Goal: Transaction & Acquisition: Purchase product/service

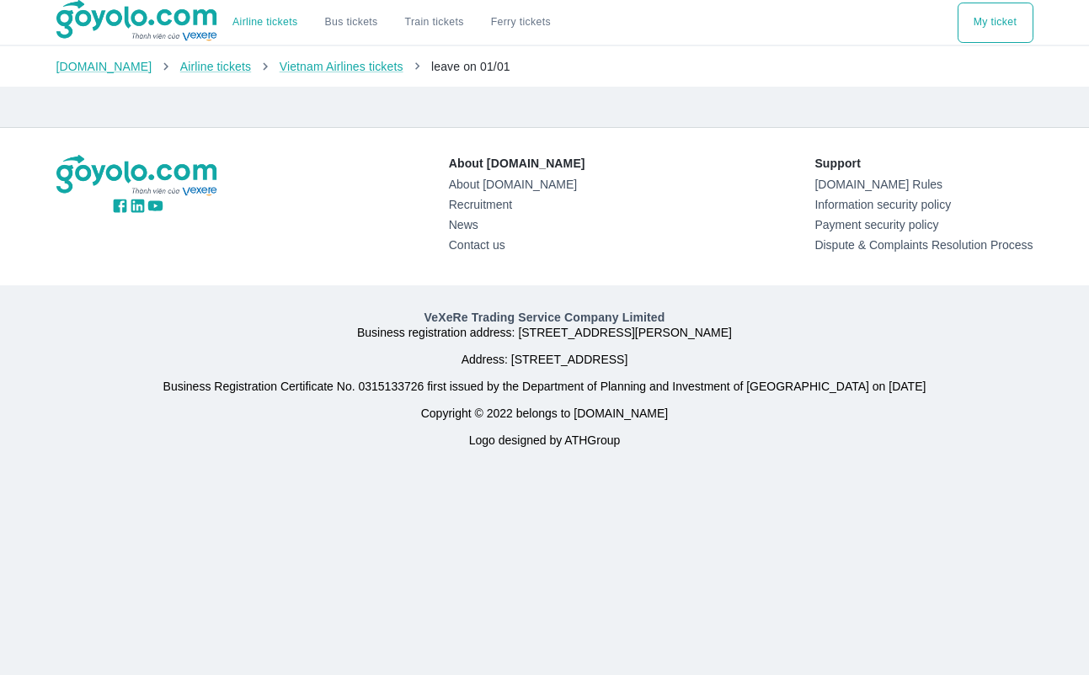
drag, startPoint x: 516, startPoint y: 20, endPoint x: 403, endPoint y: 136, distance: 161.4
click at [403, 136] on div "About Goyolo.com About Goyolo.com Recruitment News Contact us Support Goyolo.co…" at bounding box center [545, 206] width 1004 height 157
click at [345, 27] on font "Bus tickets" at bounding box center [350, 22] width 53 height 12
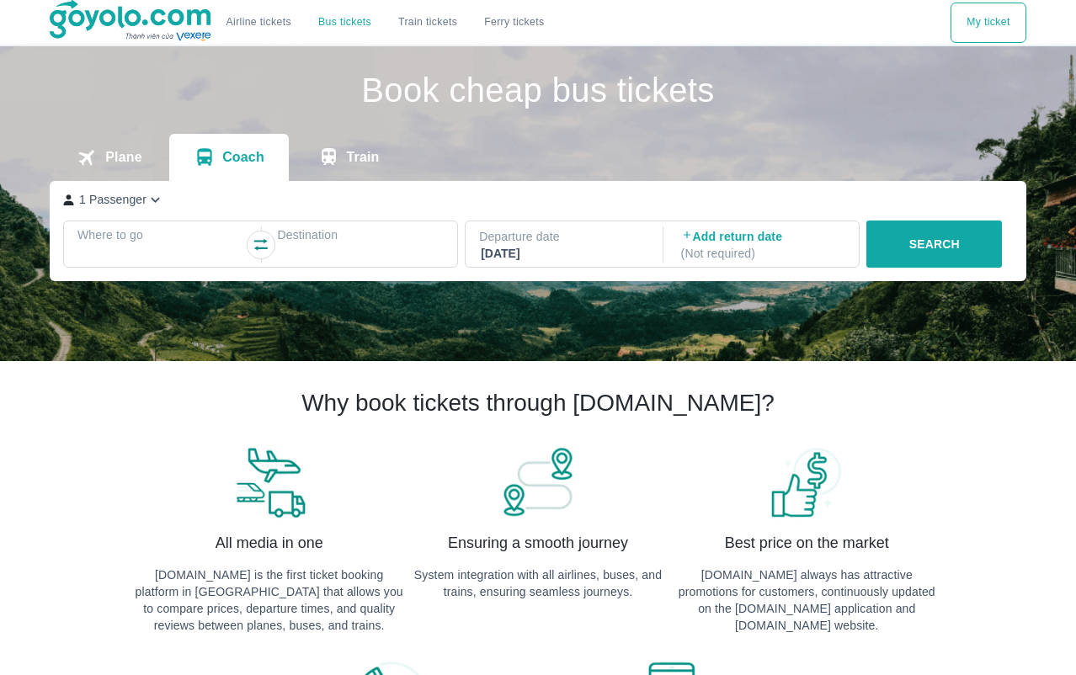
click at [129, 258] on div at bounding box center [160, 255] width 163 height 20
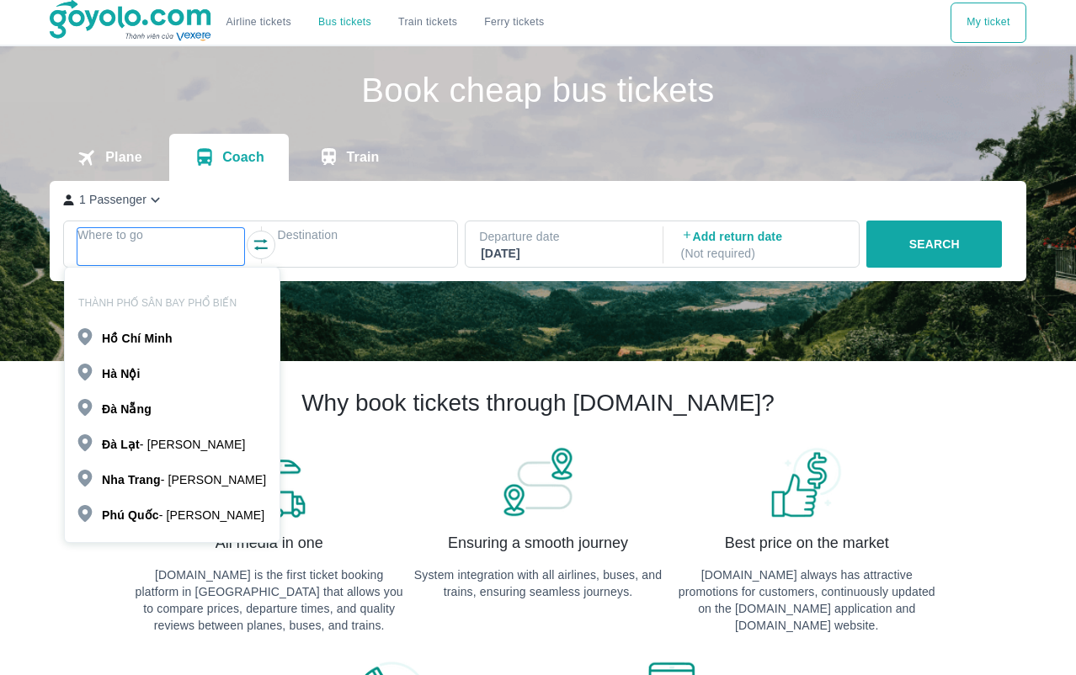
scroll to position [97, 0]
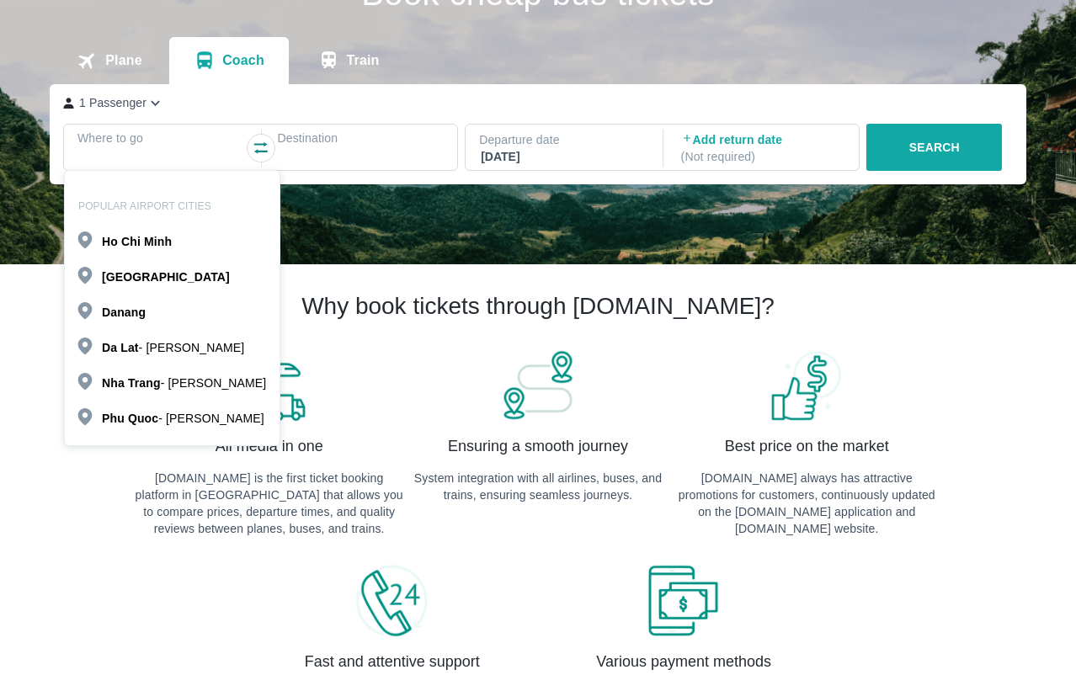
click at [137, 242] on font "Chi" at bounding box center [130, 241] width 19 height 13
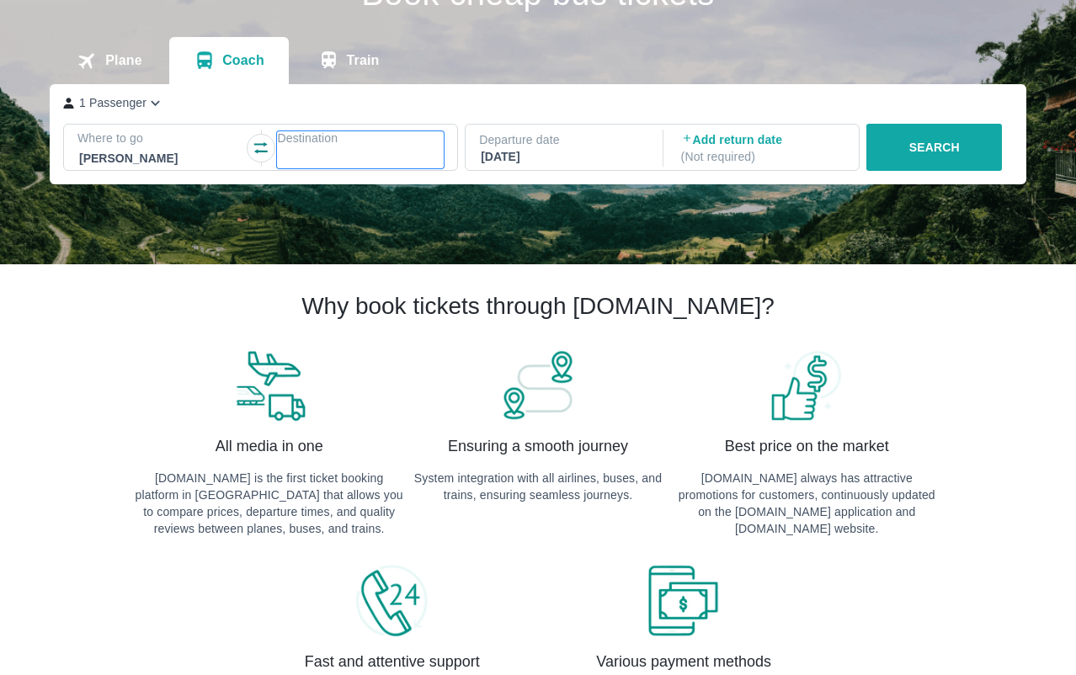
click at [344, 157] on div at bounding box center [360, 158] width 163 height 20
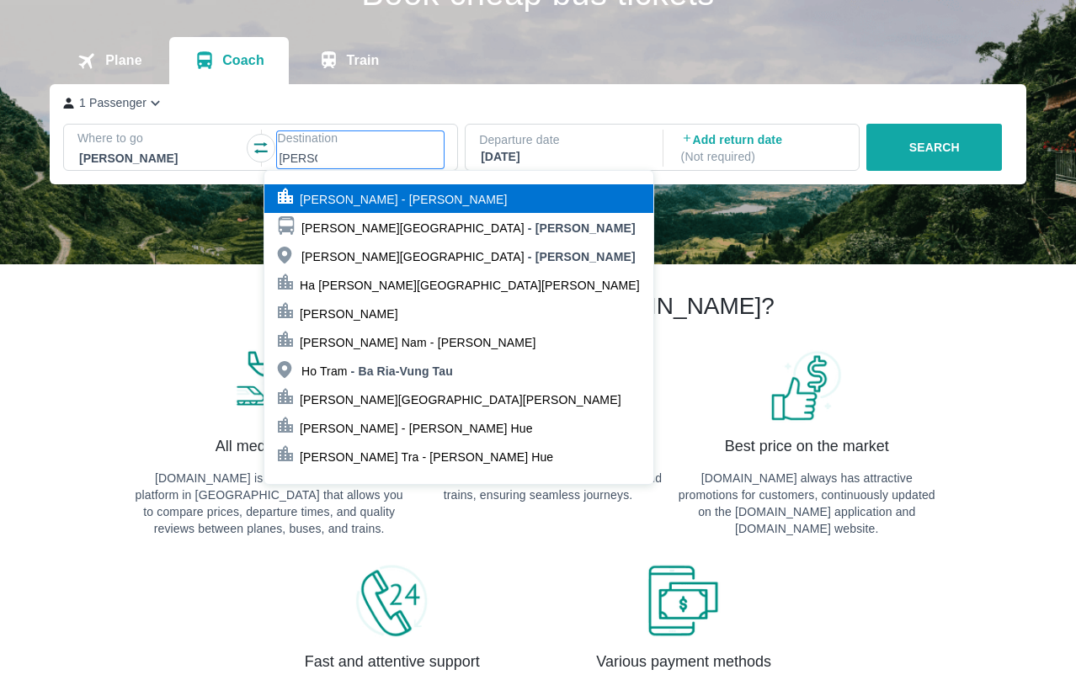
type input "ha tien"
click at [382, 194] on font "Ha Tien - Kien Giang" at bounding box center [404, 199] width 208 height 13
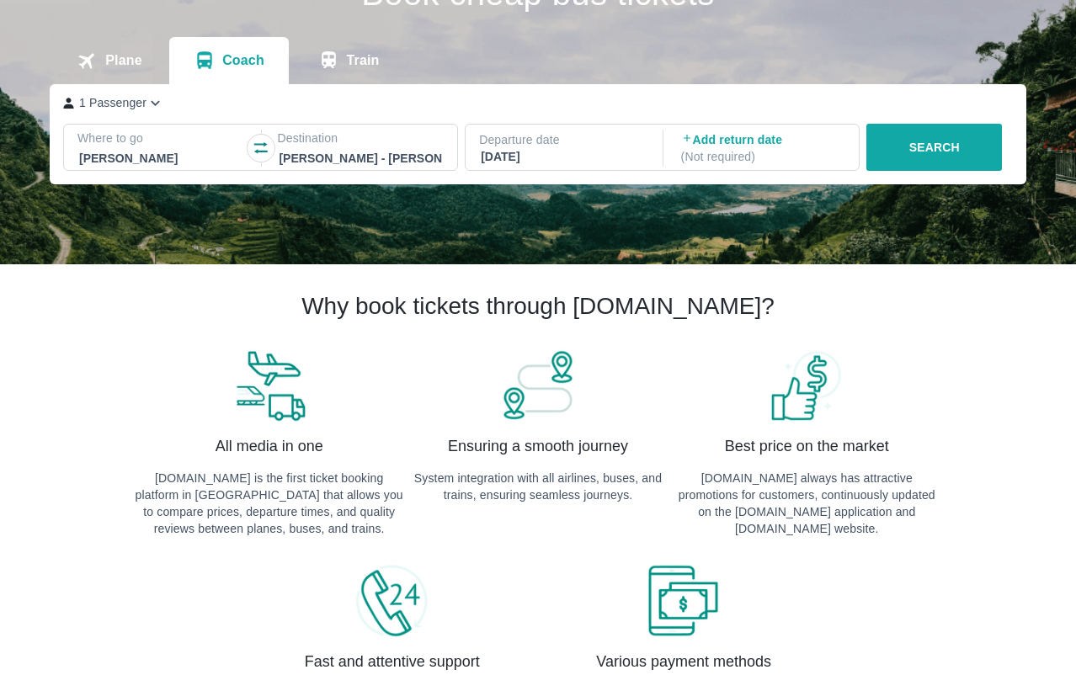
click at [546, 142] on font "Departure date" at bounding box center [519, 139] width 81 height 13
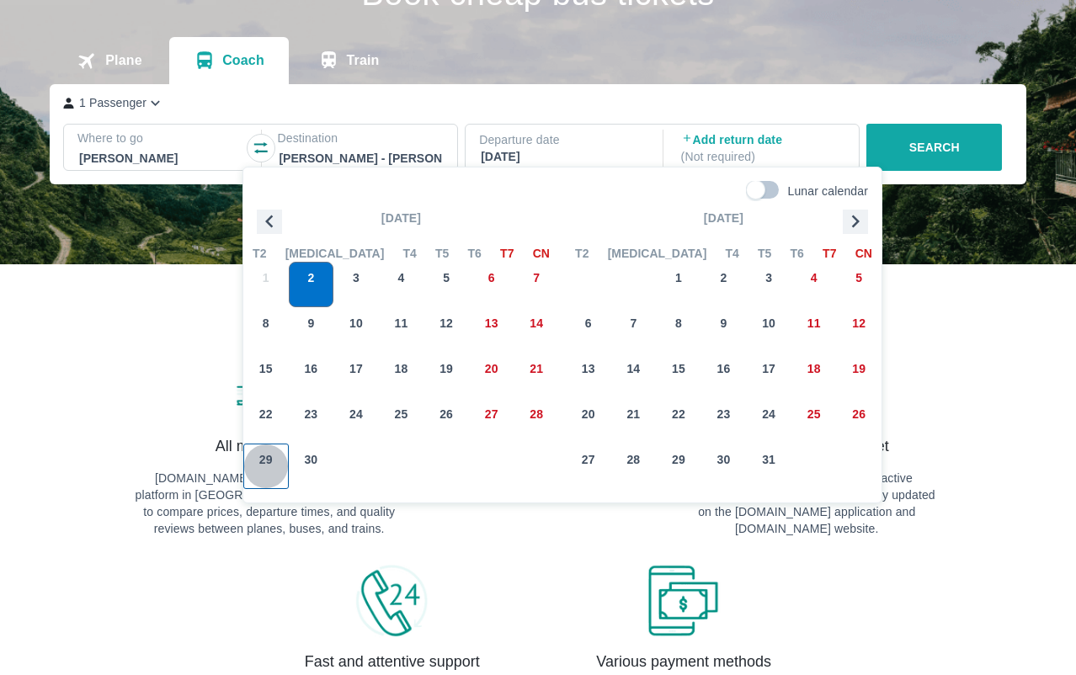
click at [279, 450] on div "29" at bounding box center [266, 467] width 44 height 44
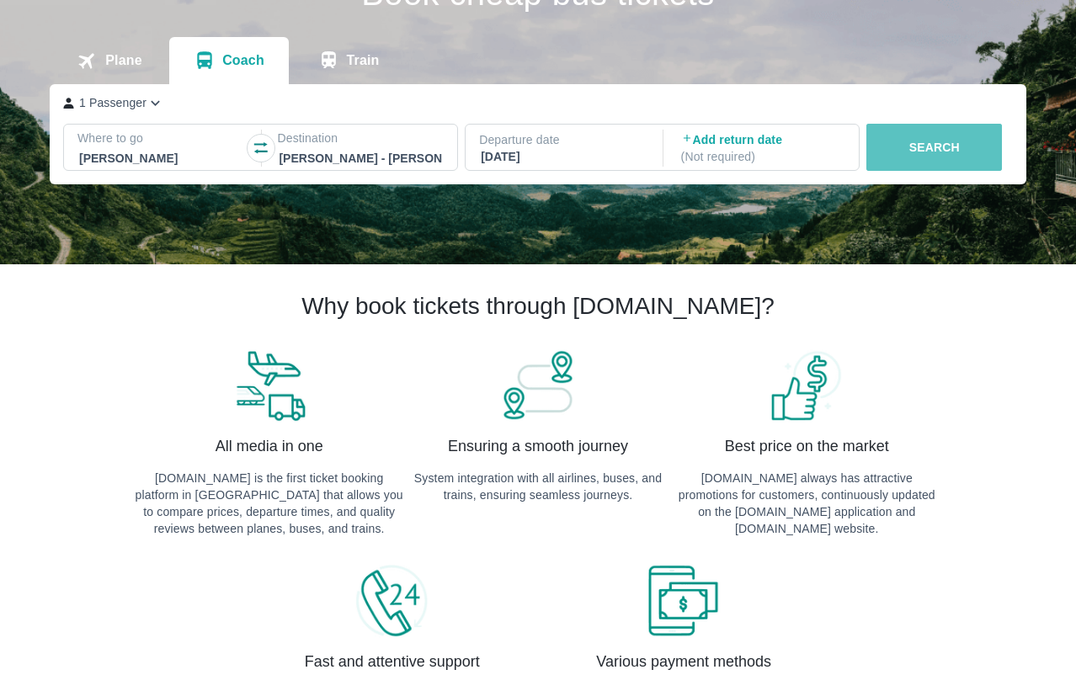
click at [934, 152] on font "SEARCH" at bounding box center [934, 147] width 51 height 13
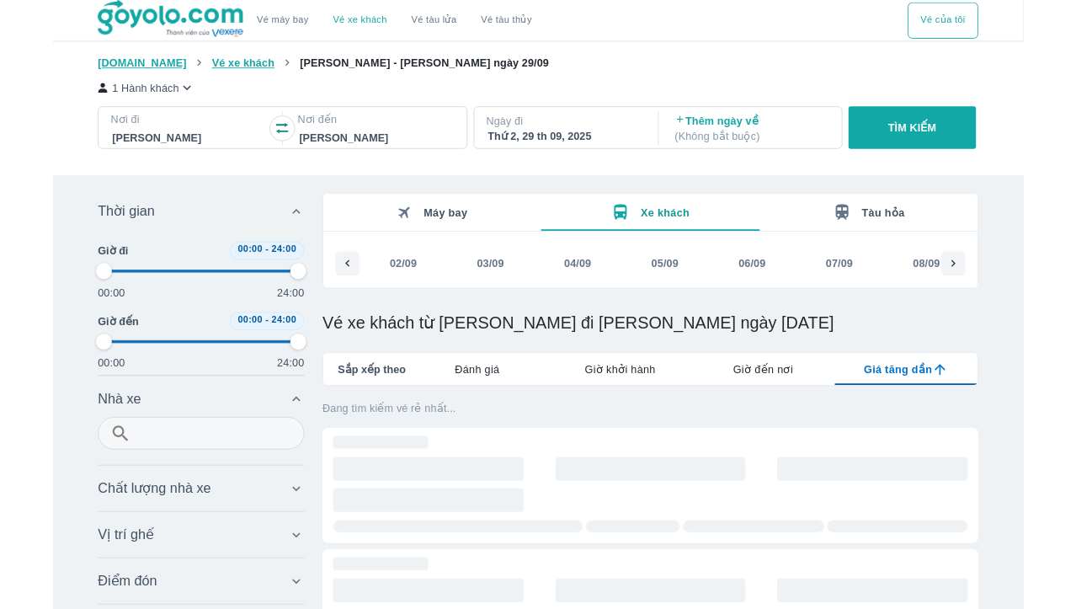
scroll to position [0, 2236]
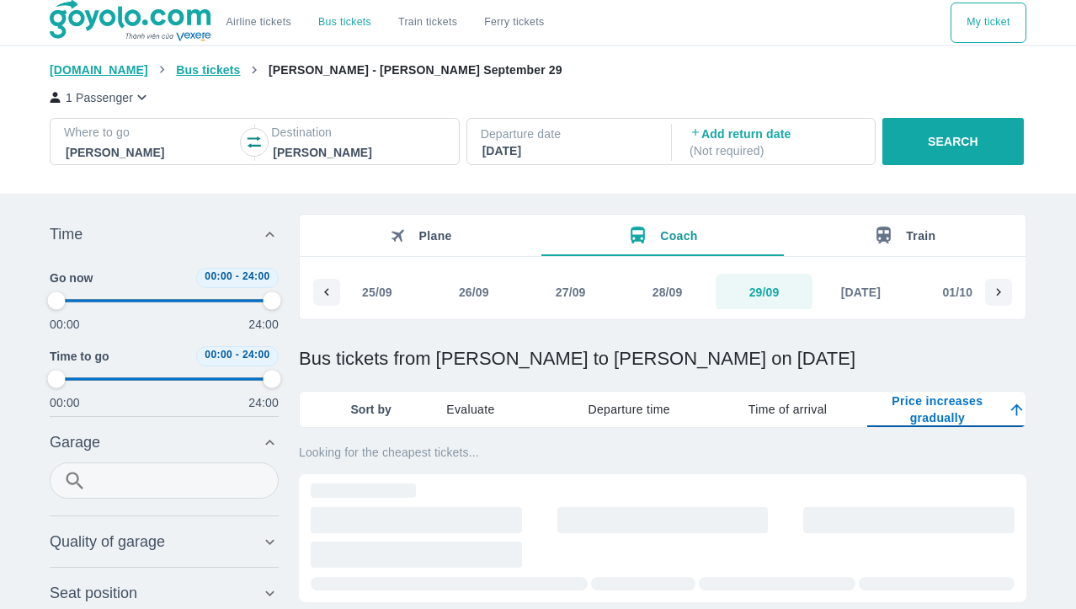
type input "97.9166666666667"
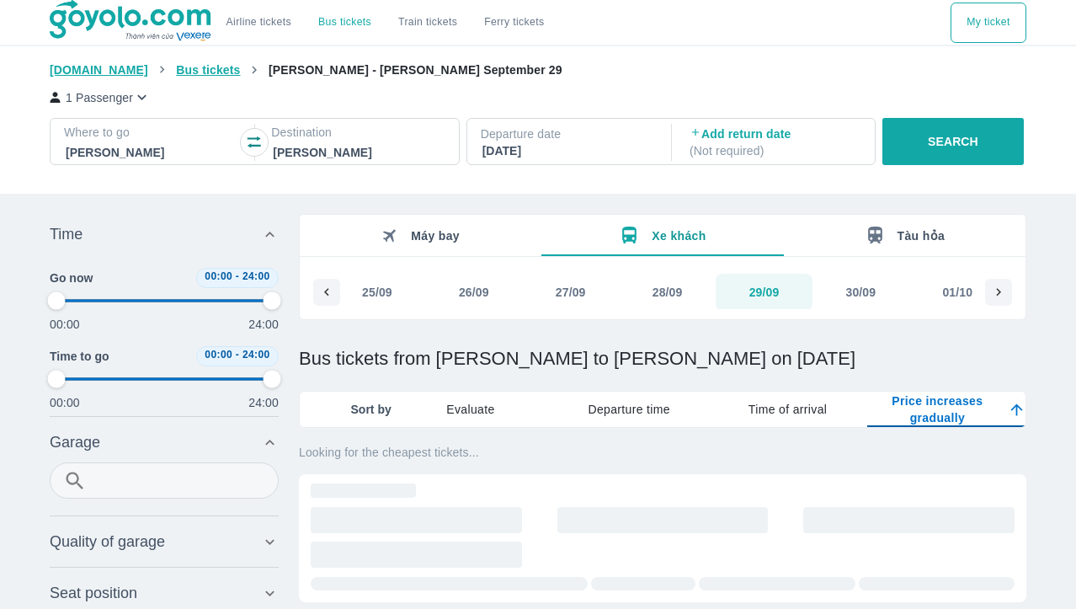
type input "97.9166666666667"
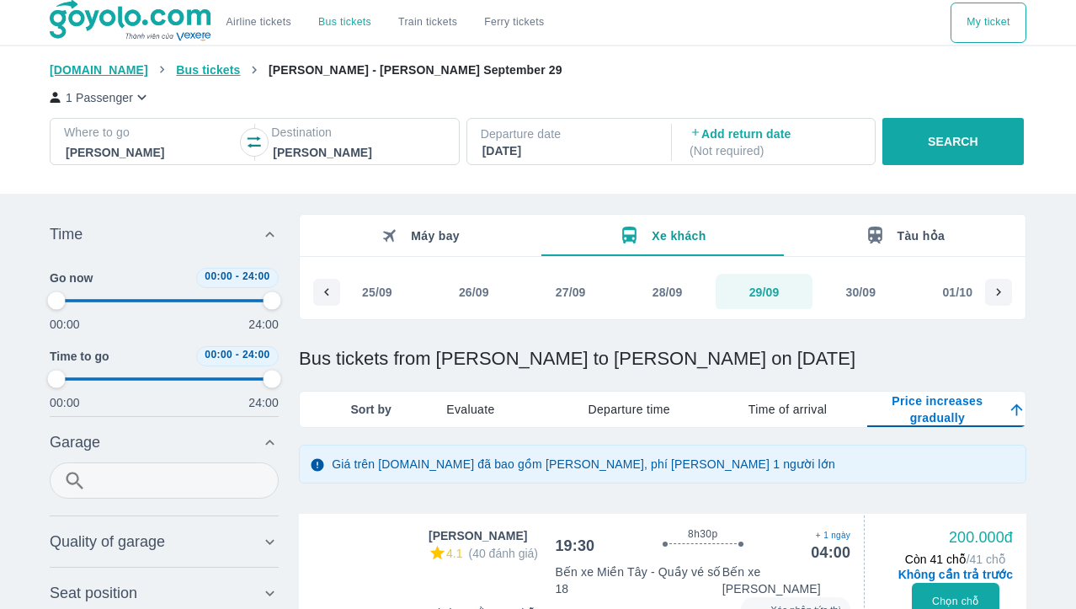
type input "97.9166666666667"
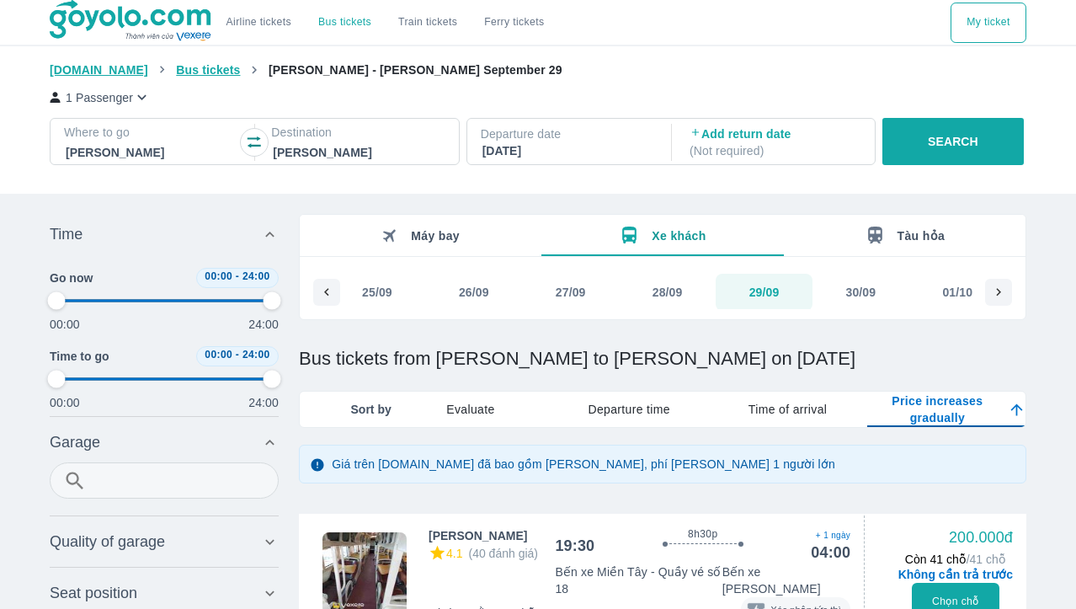
type input "97.9166666666667"
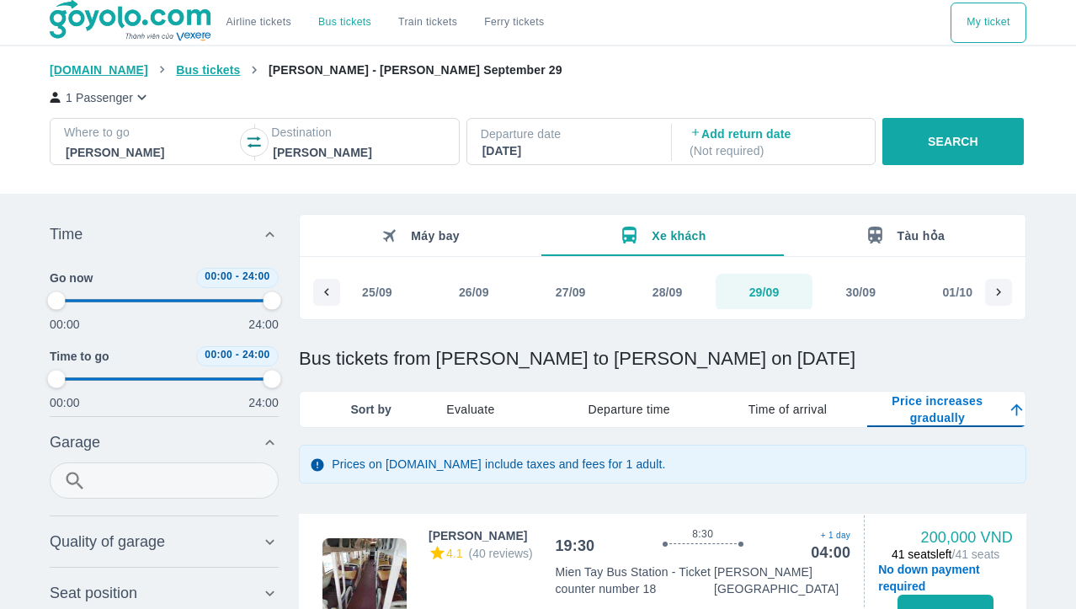
type input "97.9166666666667"
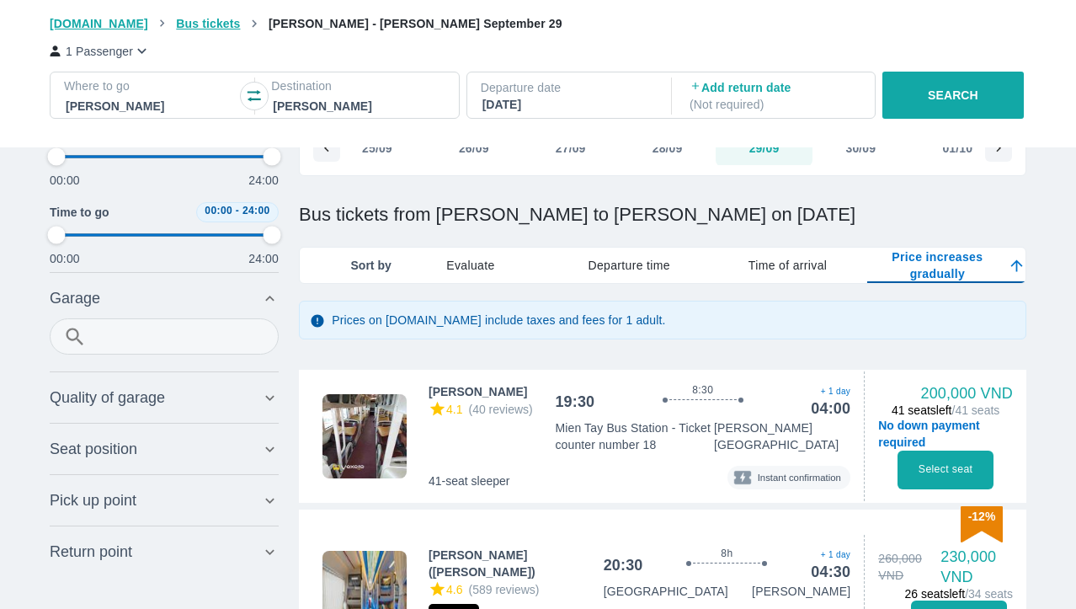
scroll to position [52, 0]
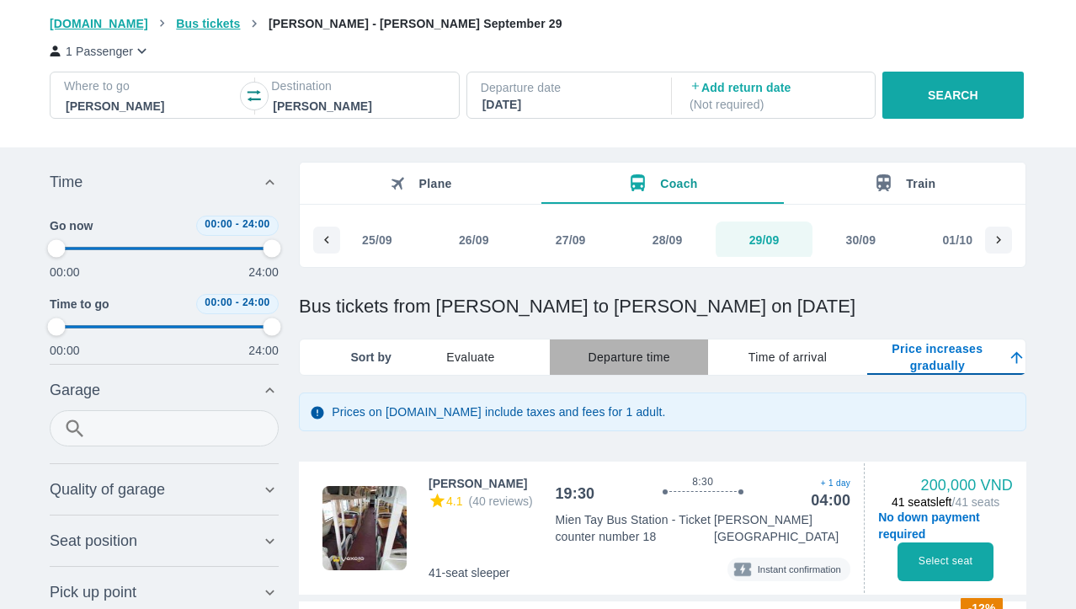
click at [642, 367] on div "Departure time" at bounding box center [629, 356] width 158 height 35
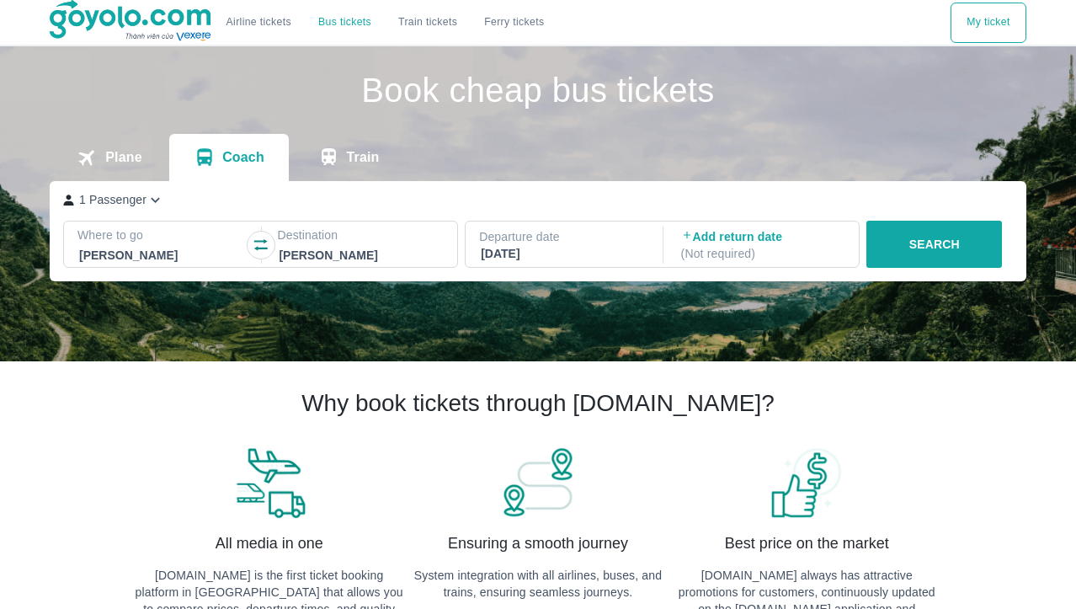
click at [949, 246] on font "SEARCH" at bounding box center [934, 243] width 51 height 13
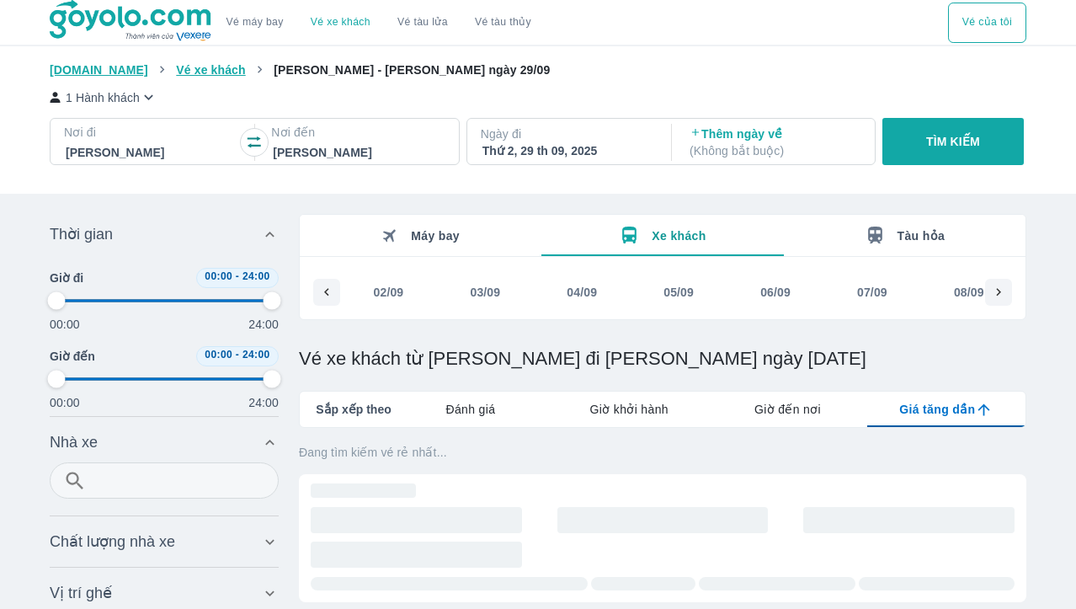
scroll to position [0, 2236]
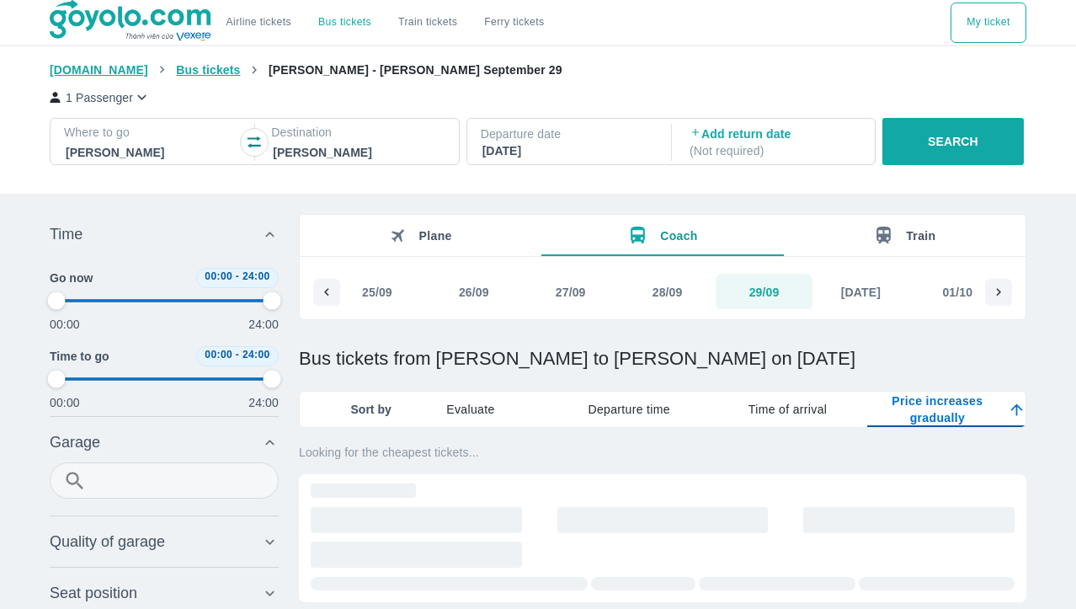
type input "97.9166666666667"
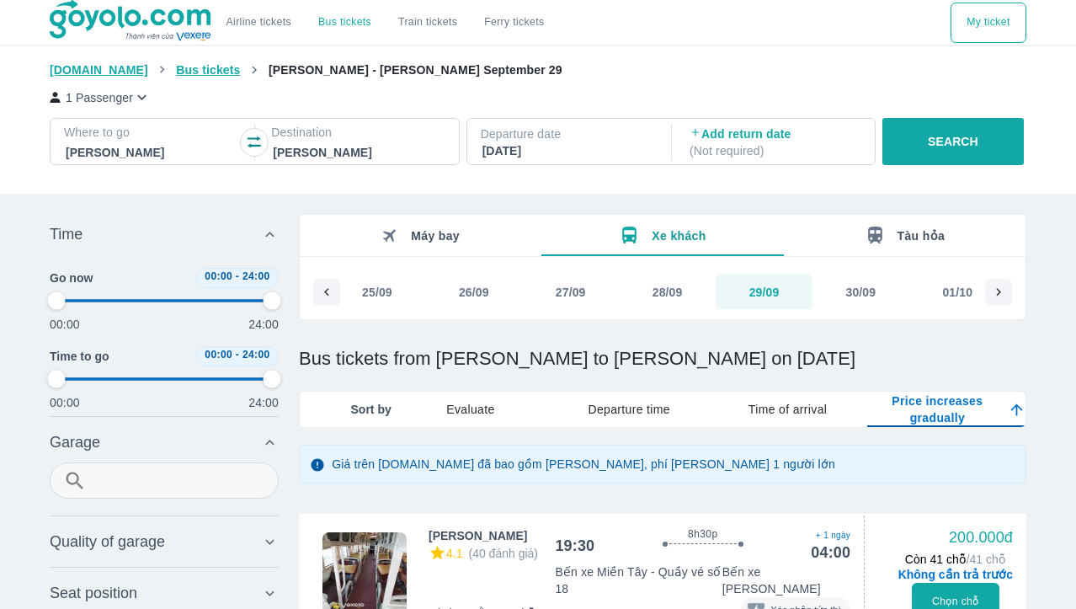
type input "97.9166666666667"
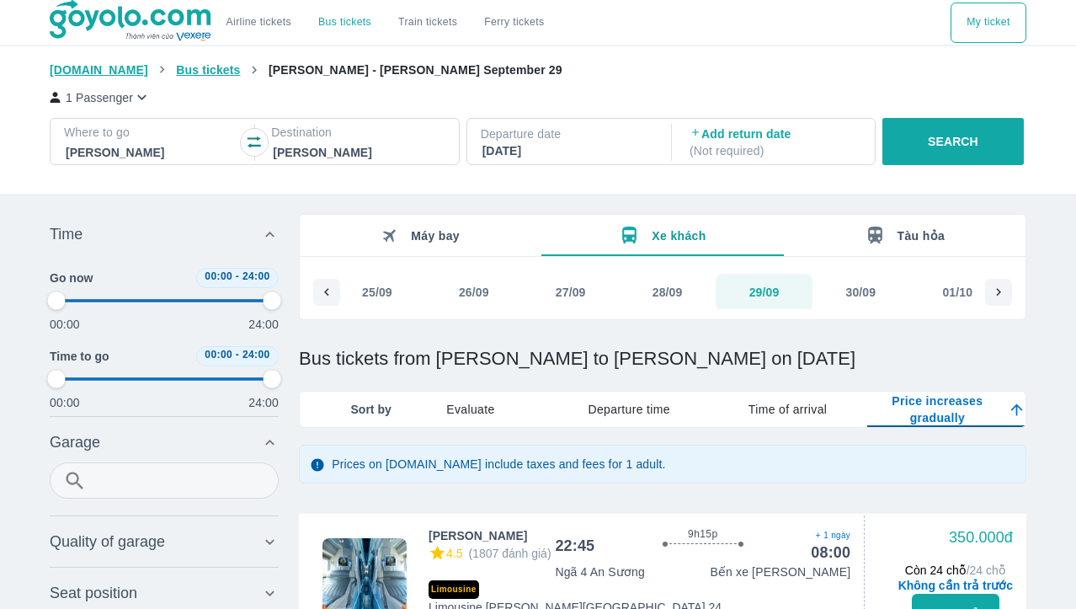
type input "97.9166666666667"
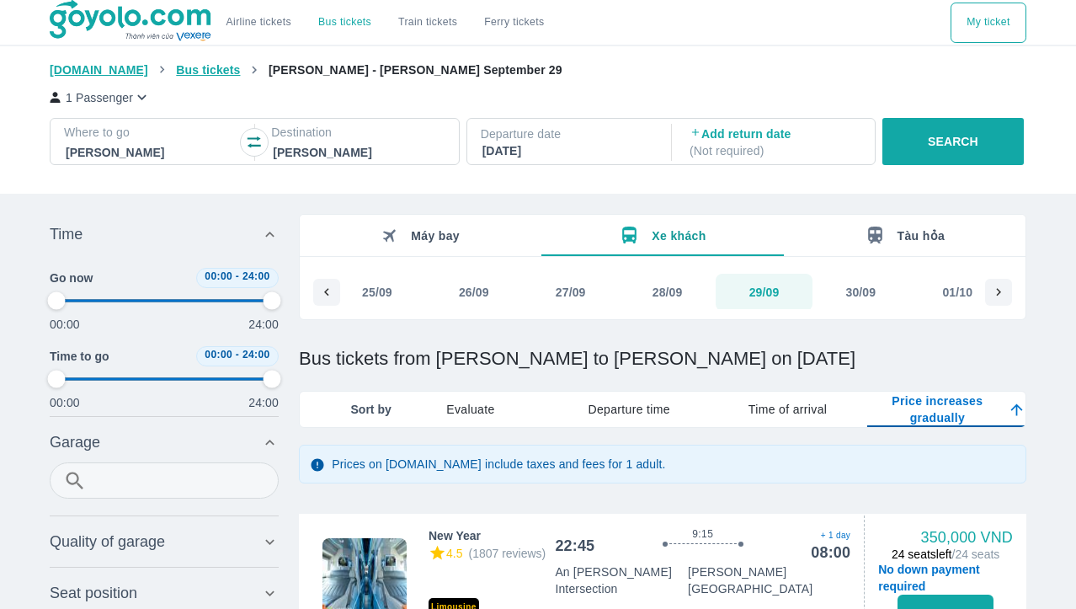
type input "97.9166666666667"
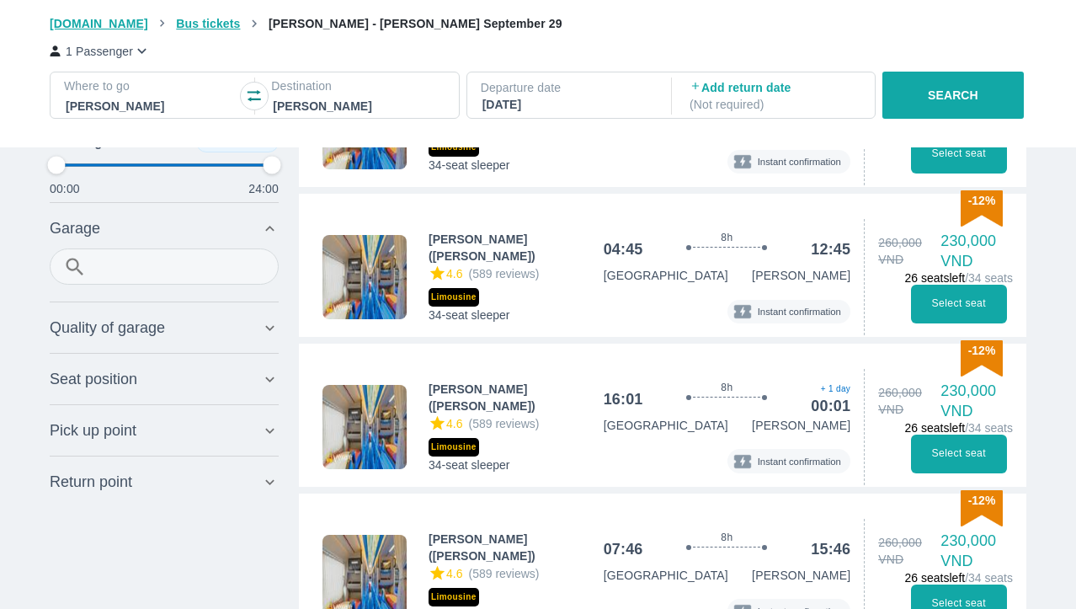
scroll to position [1797, 0]
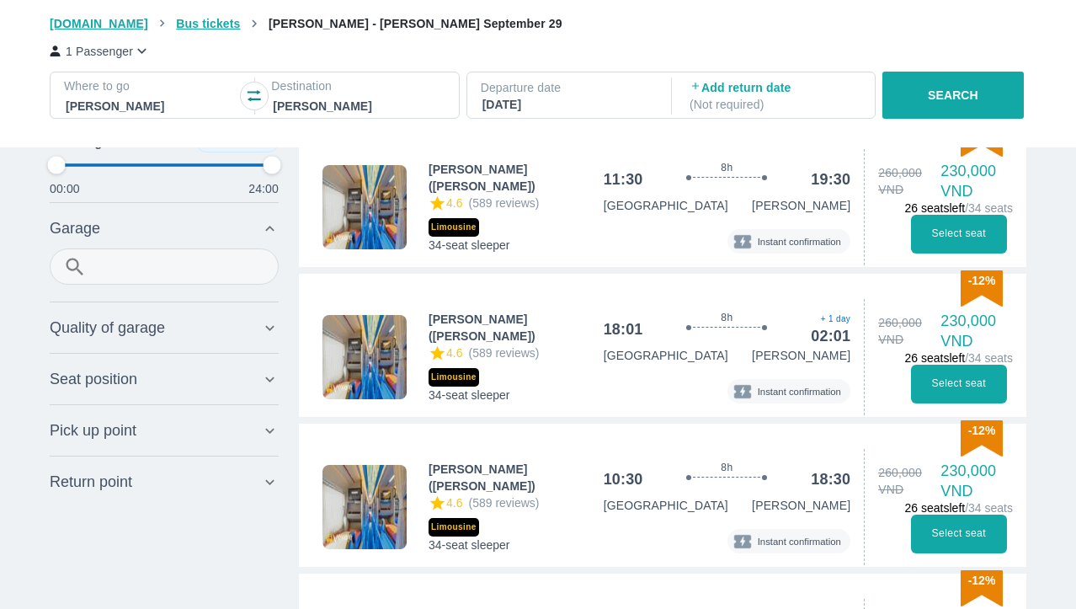
type input "97.9166666666667"
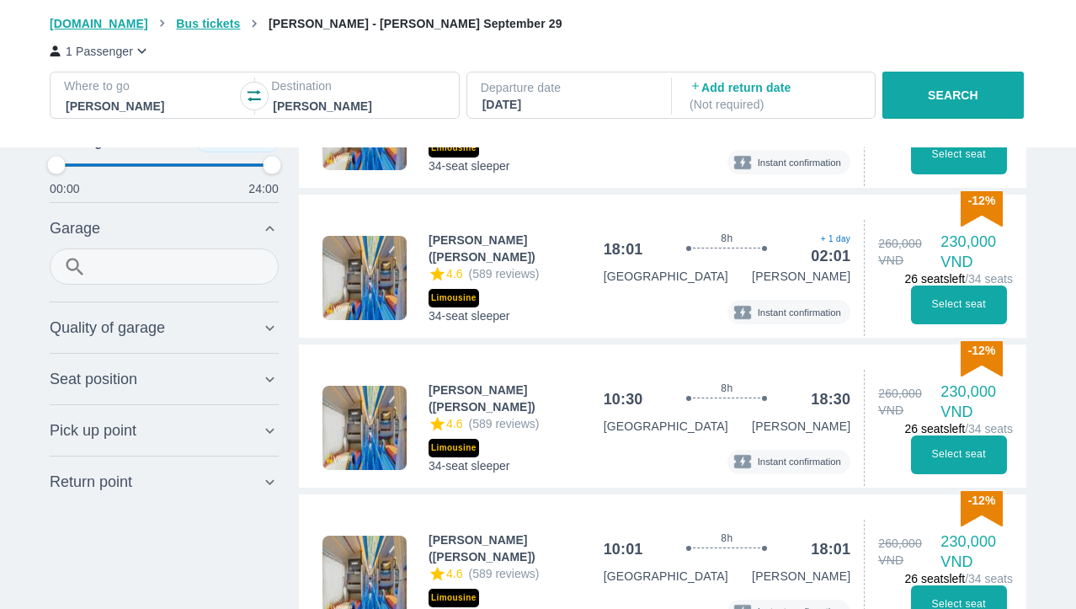
type input "97.9166666666667"
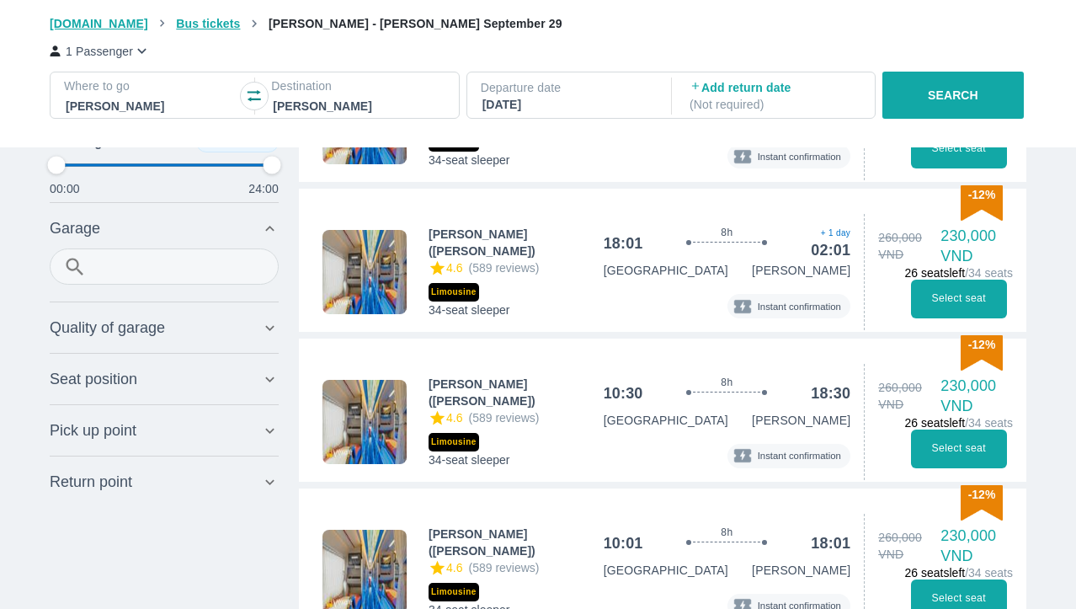
type input "97.9166666666667"
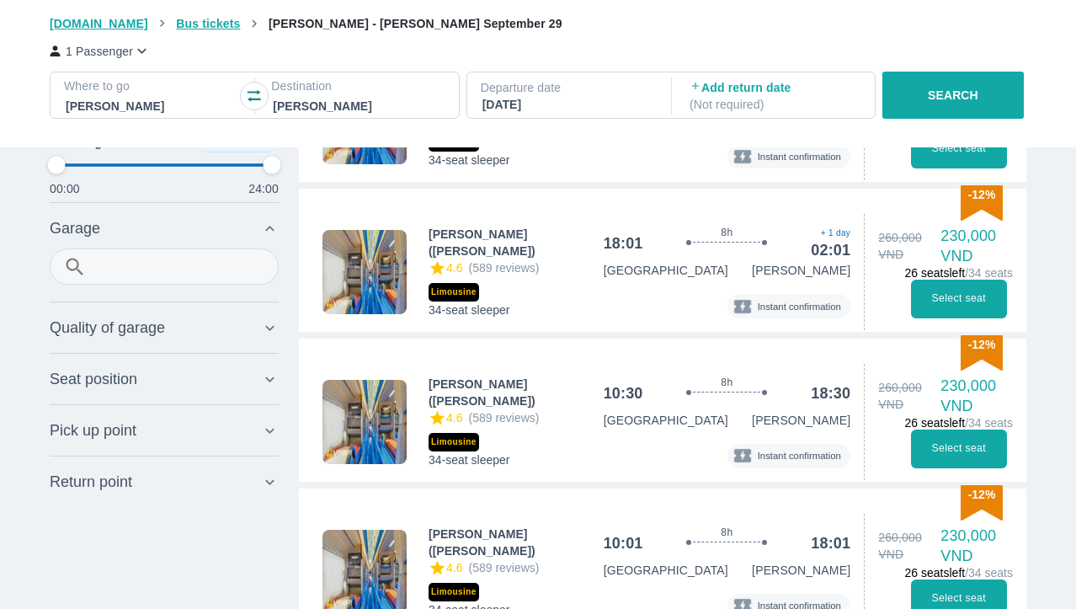
type input "97.9166666666667"
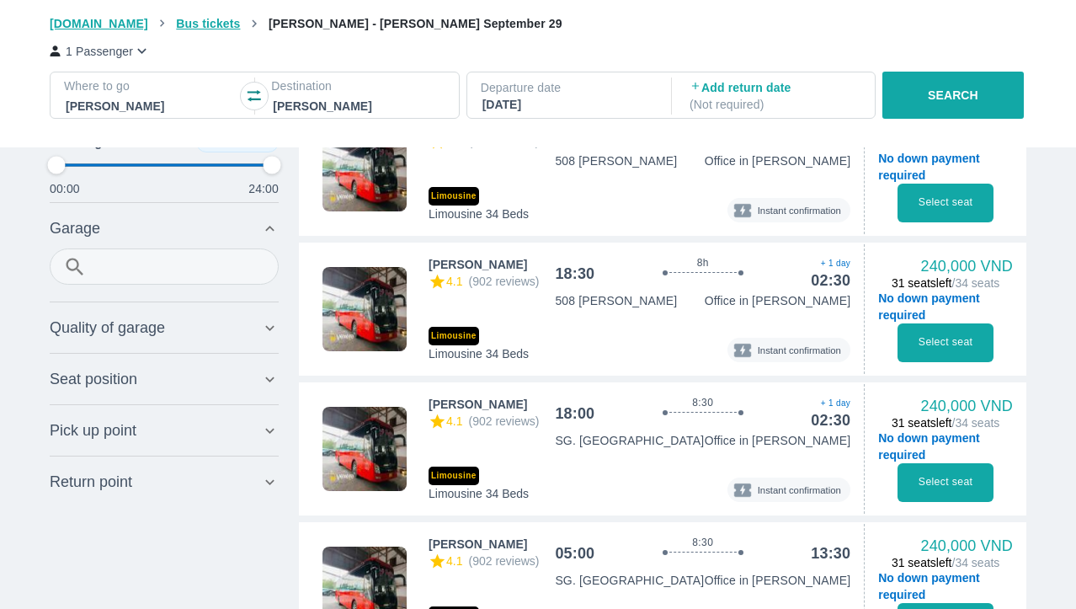
scroll to position [3359, 0]
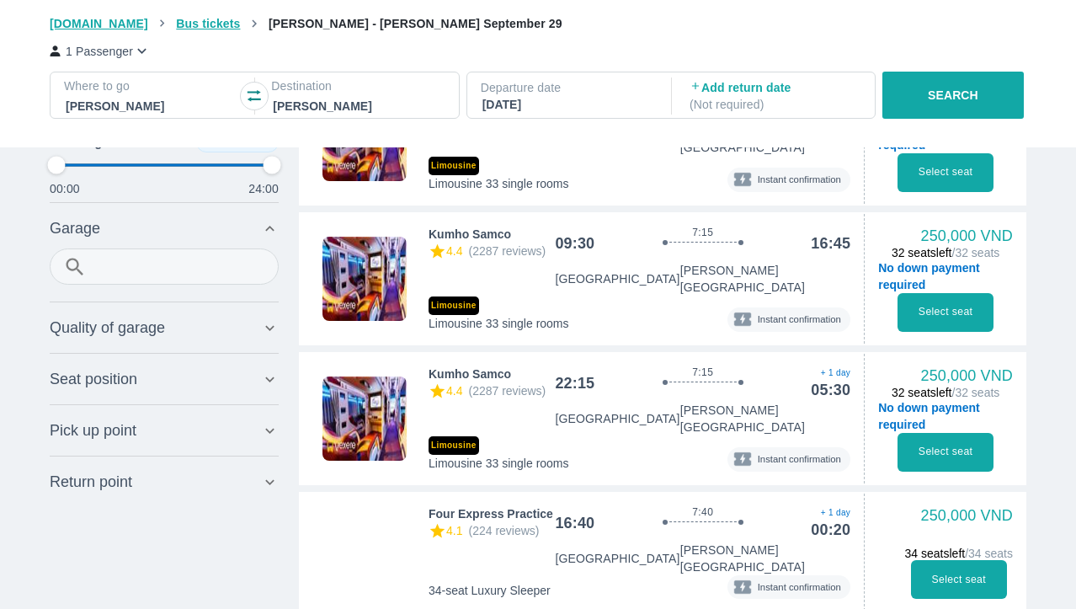
type input "97.9166666666667"
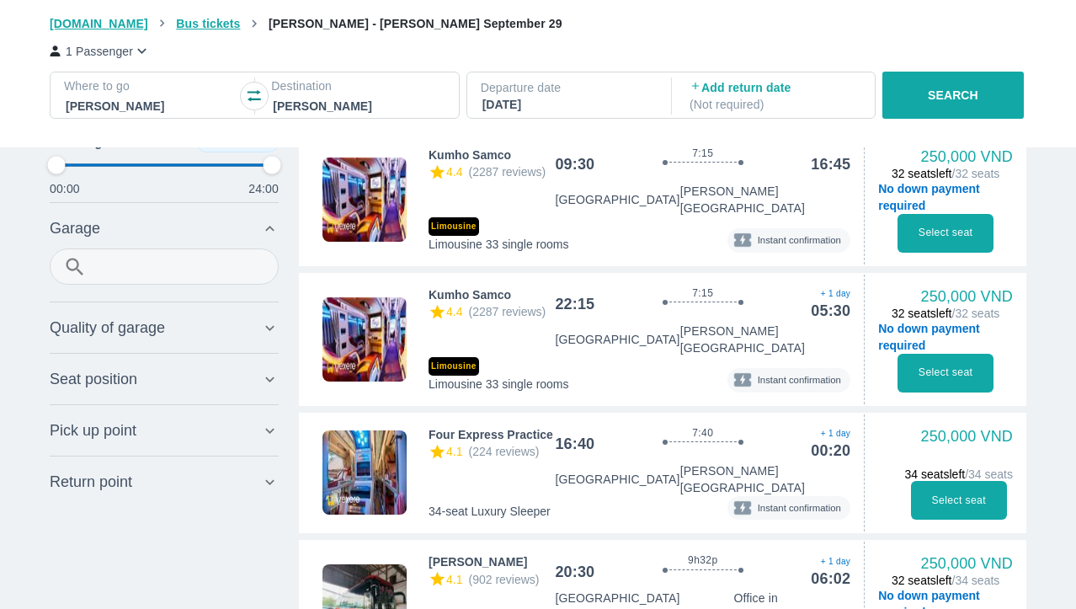
scroll to position [5033, 0]
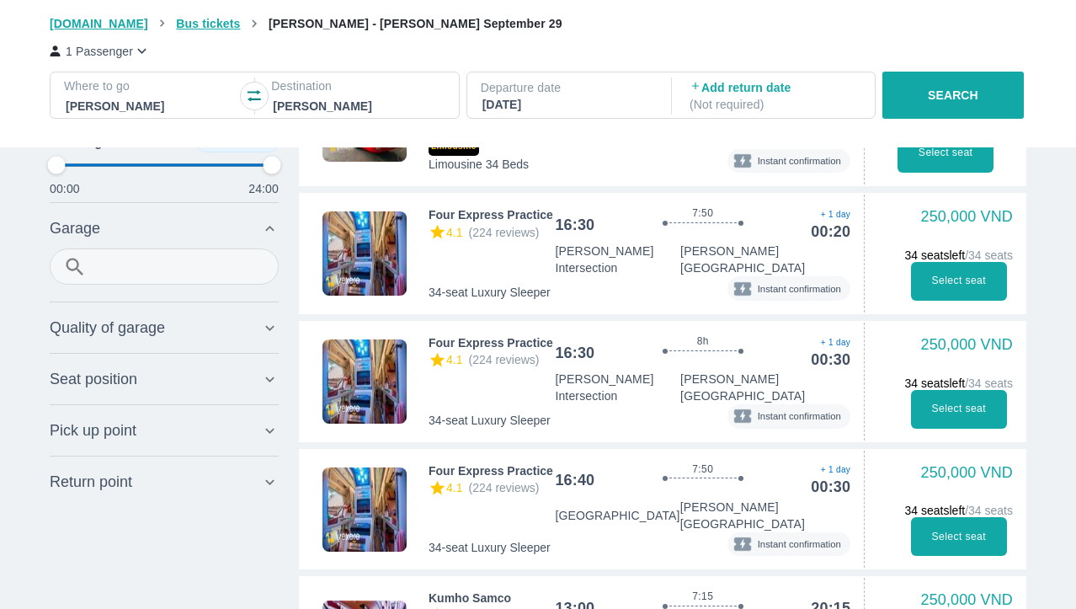
type input "97.9166666666667"
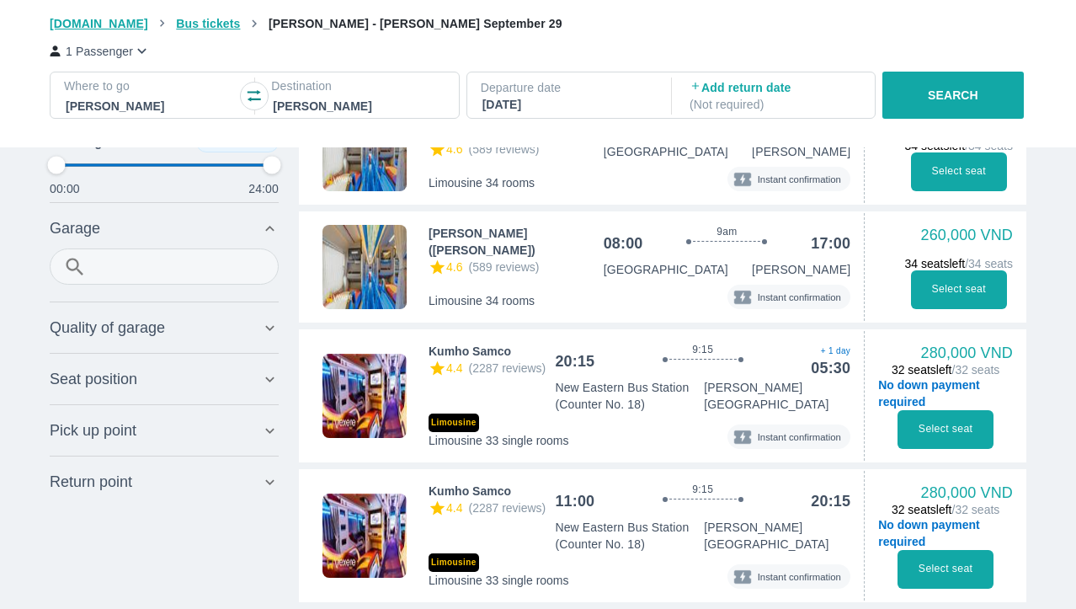
scroll to position [6711, 0]
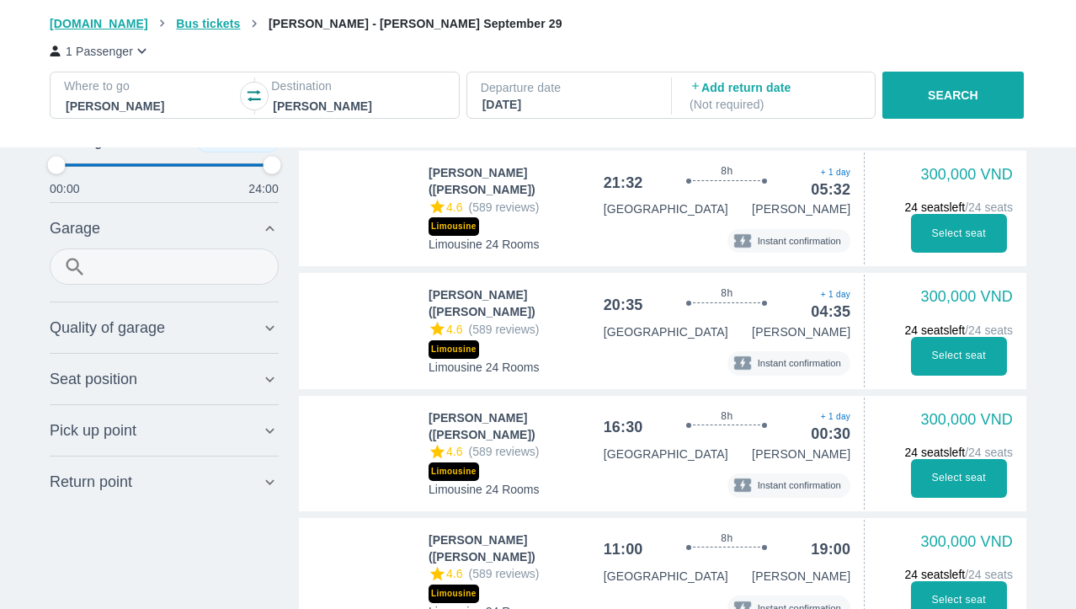
type input "97.9166666666667"
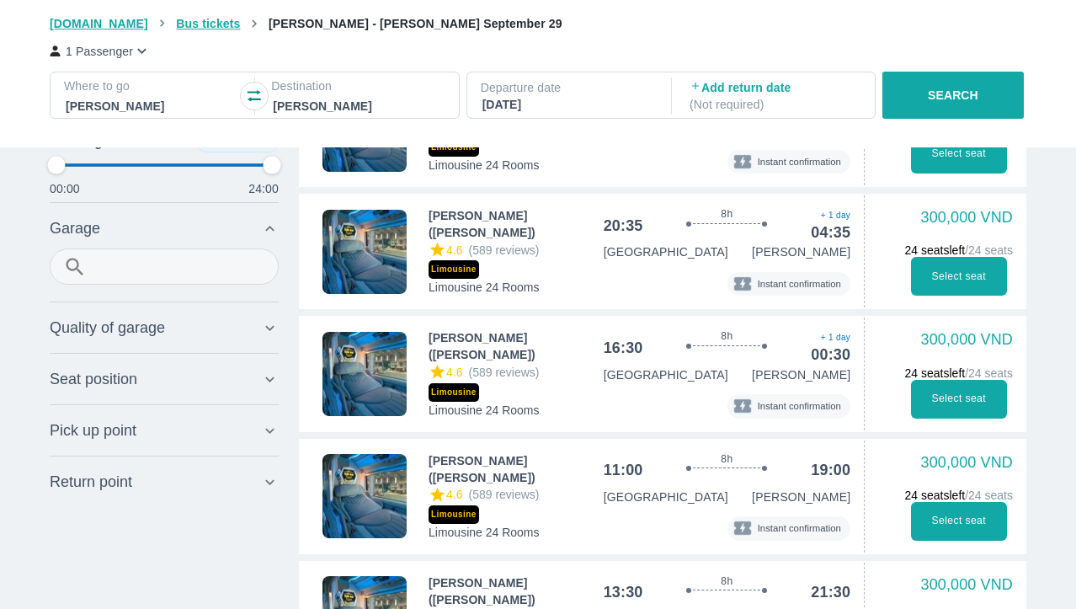
type input "97.9166666666667"
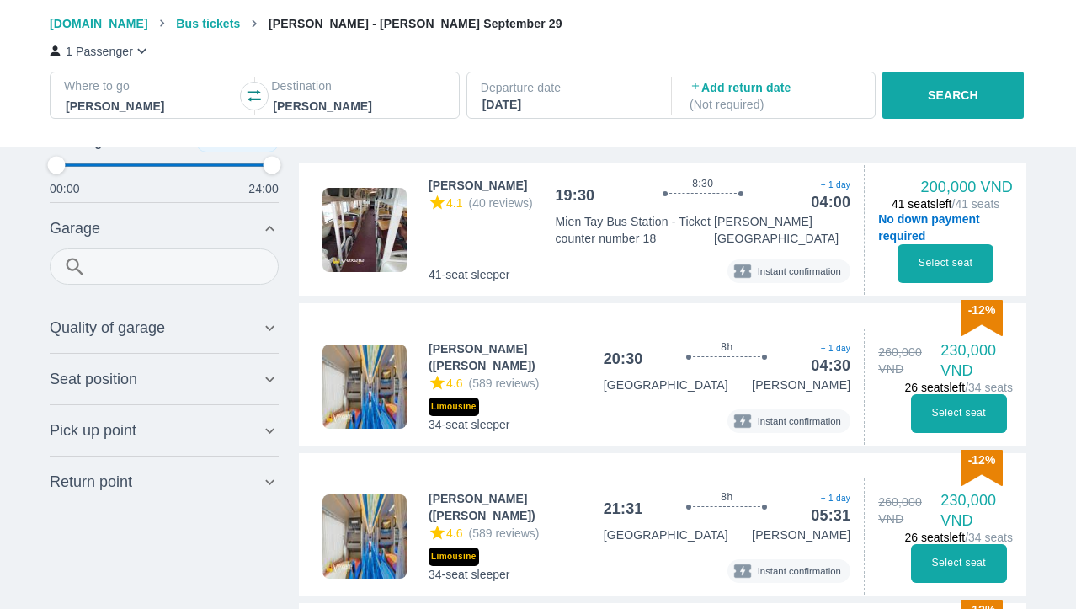
scroll to position [421, 0]
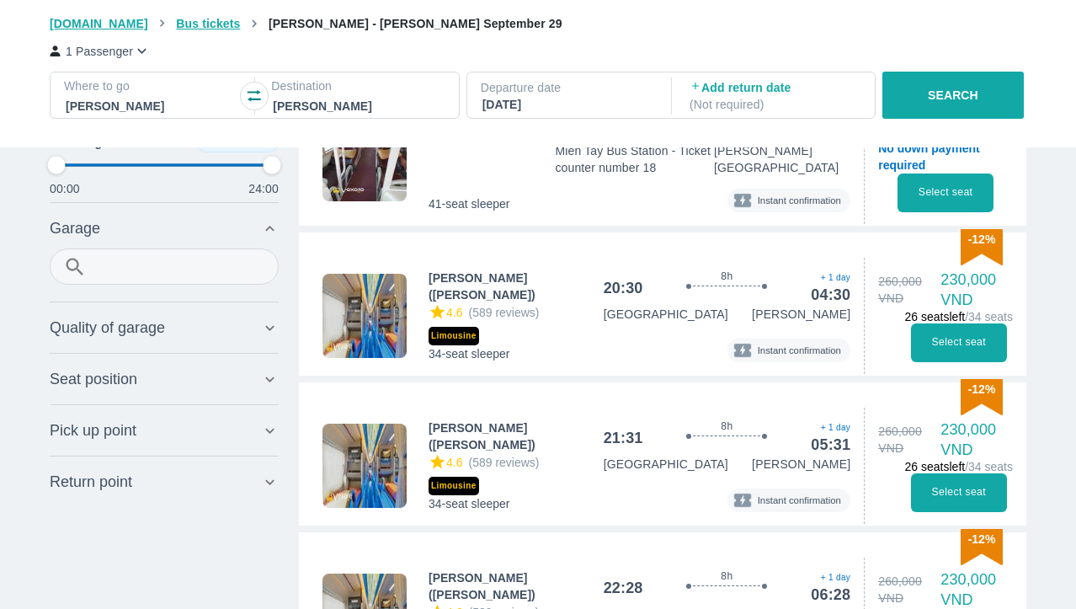
click at [190, 340] on div "Quality of garage Unfilter" at bounding box center [164, 327] width 229 height 40
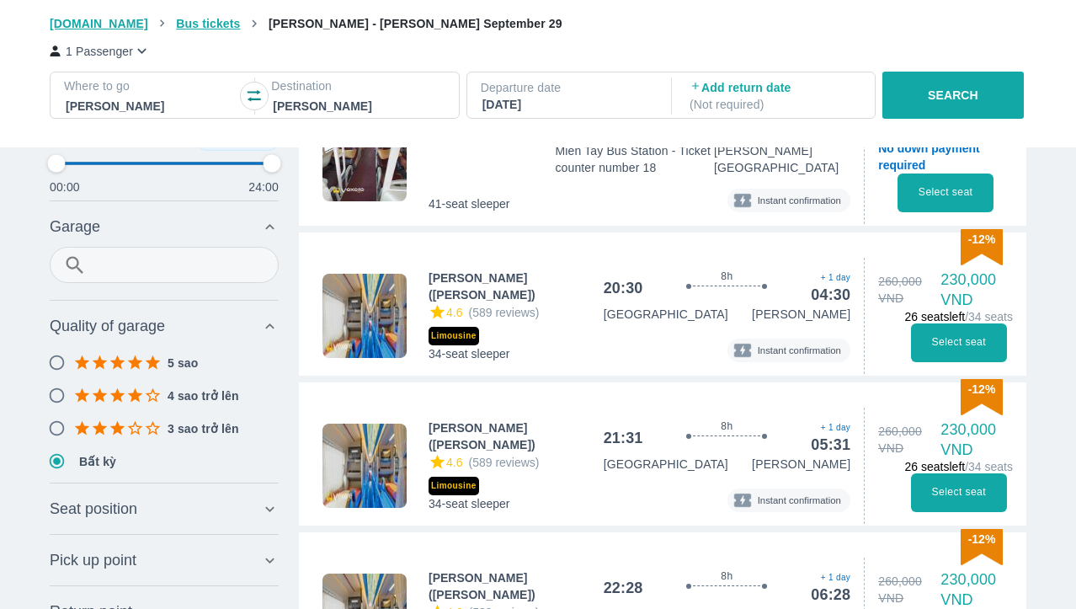
click at [194, 341] on div "Quality of garage Unfilter" at bounding box center [164, 326] width 229 height 40
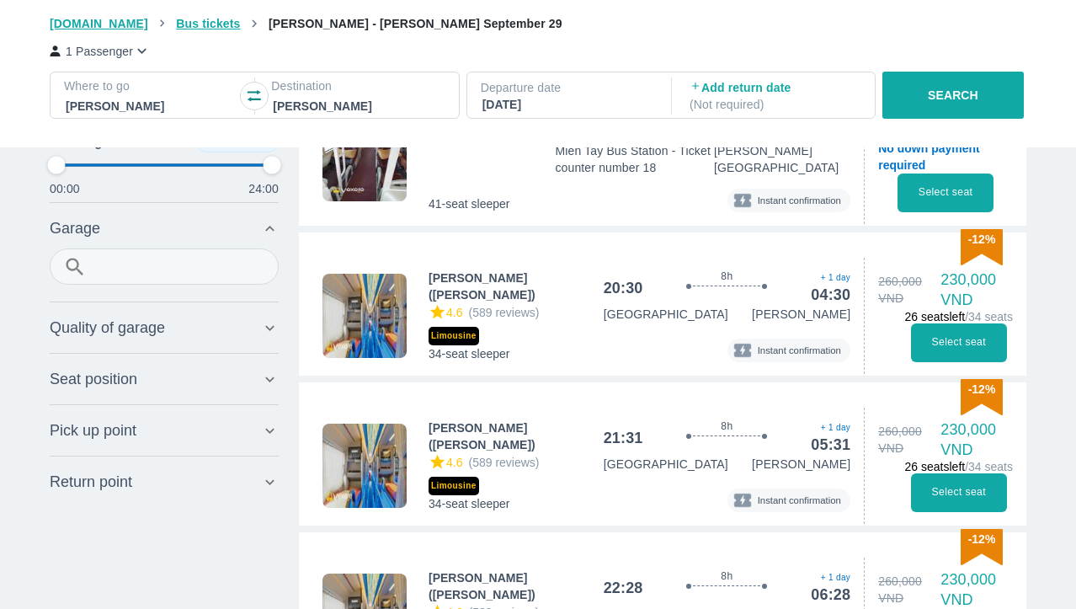
click at [202, 384] on div "Seat position Unfilter" at bounding box center [155, 379] width 211 height 20
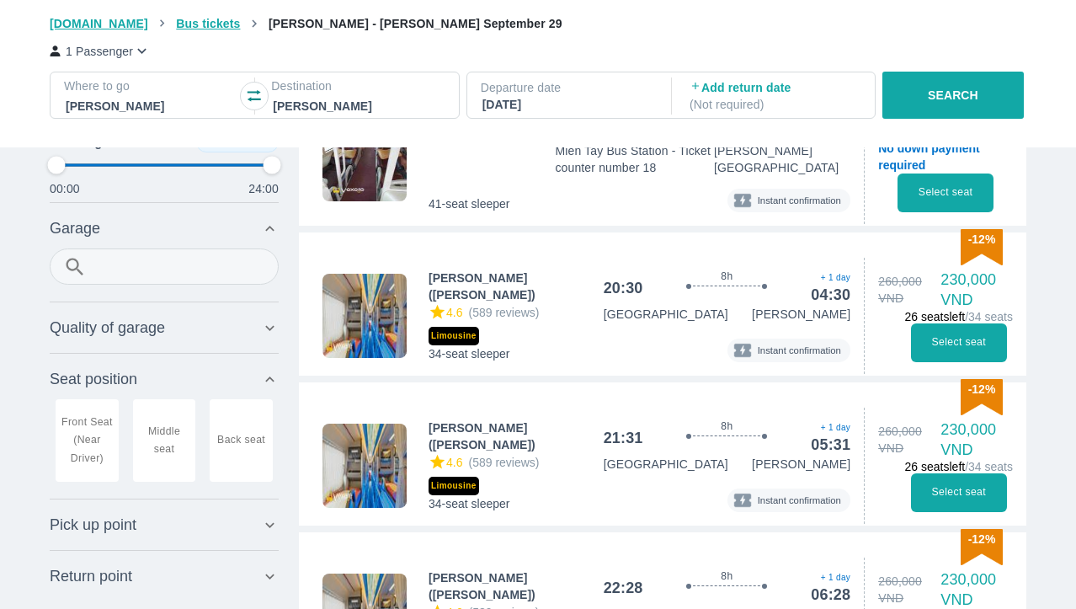
click at [197, 532] on div "Pick up point Unfilter" at bounding box center [155, 524] width 211 height 20
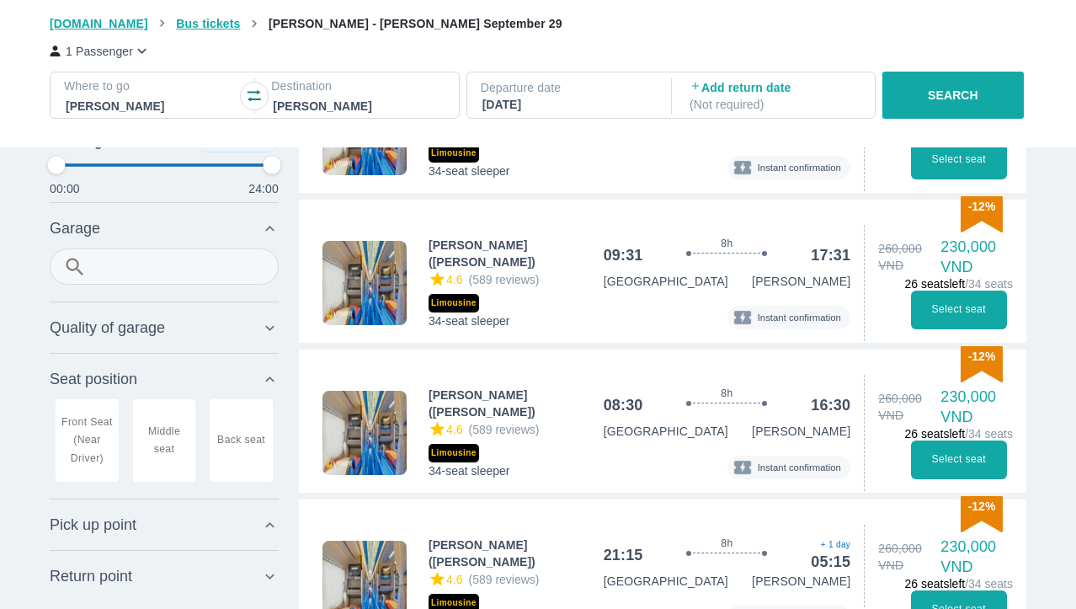
scroll to position [1233, 0]
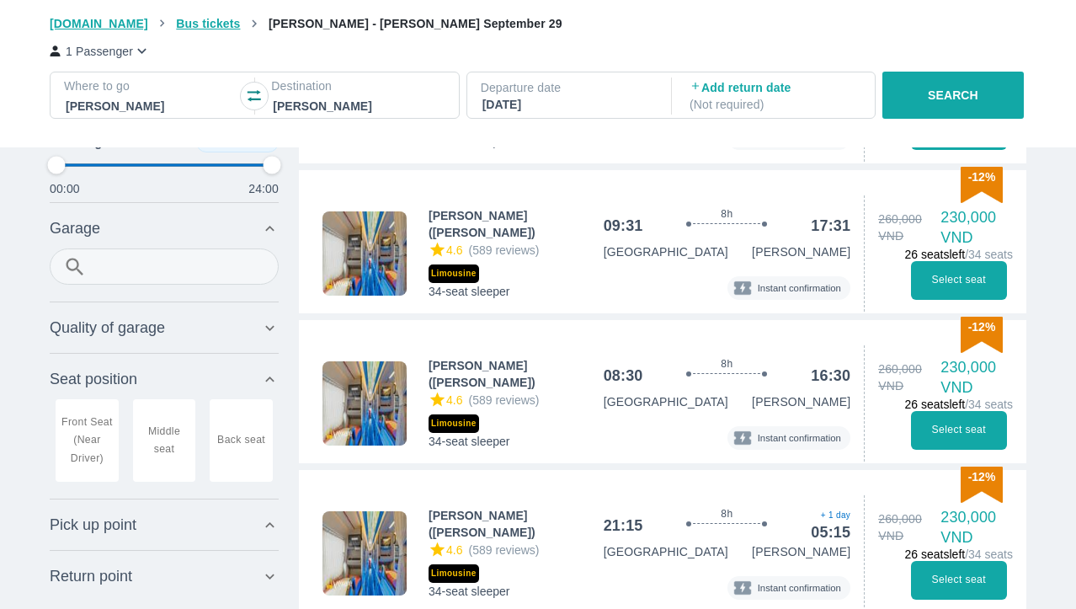
click at [272, 519] on icon at bounding box center [270, 525] width 18 height 18
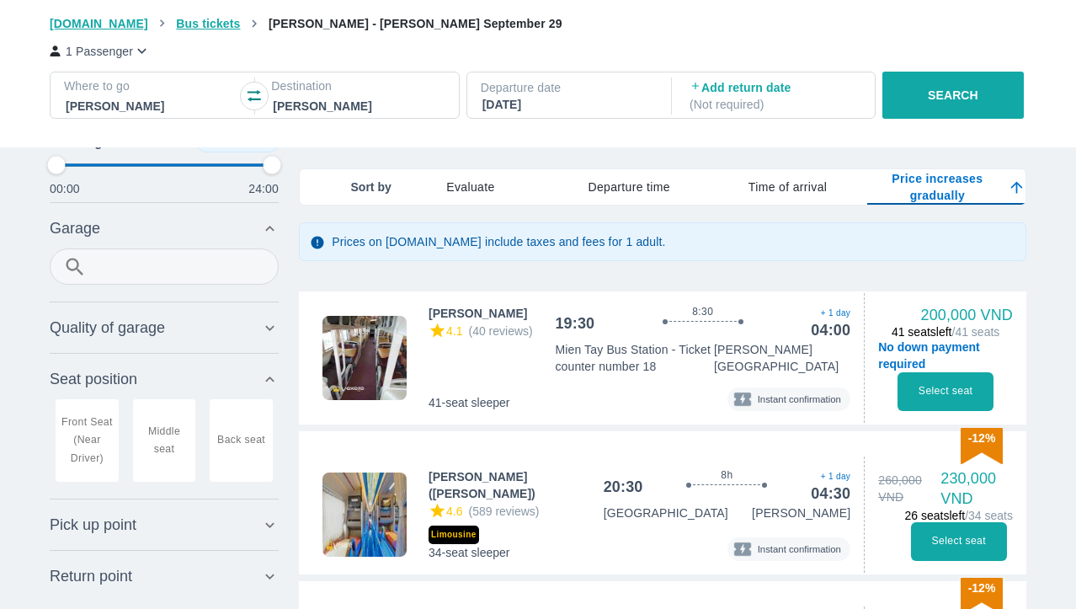
scroll to position [0, 0]
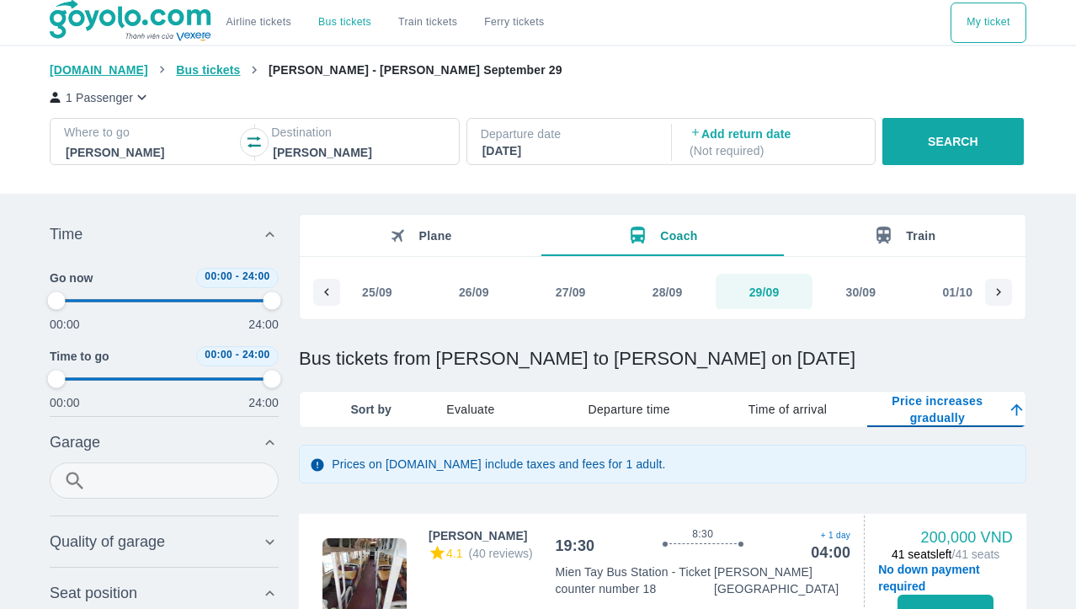
type input "2.08333333333333"
type input "97.9166666666667"
type input "6.25"
type input "97.9166666666667"
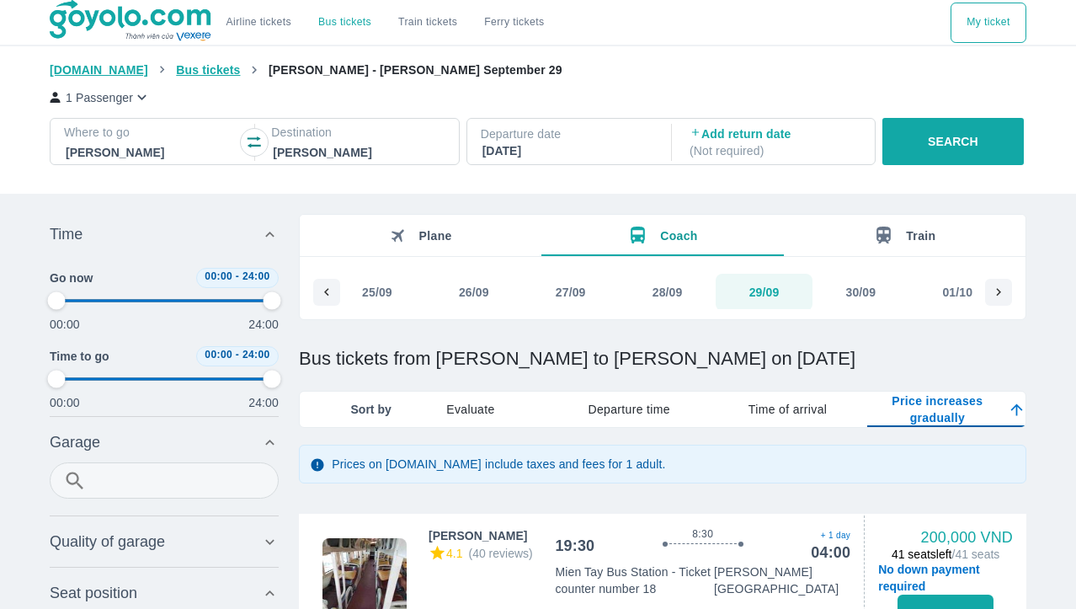
type input "97.9166666666667"
type input "25"
type input "97.9166666666667"
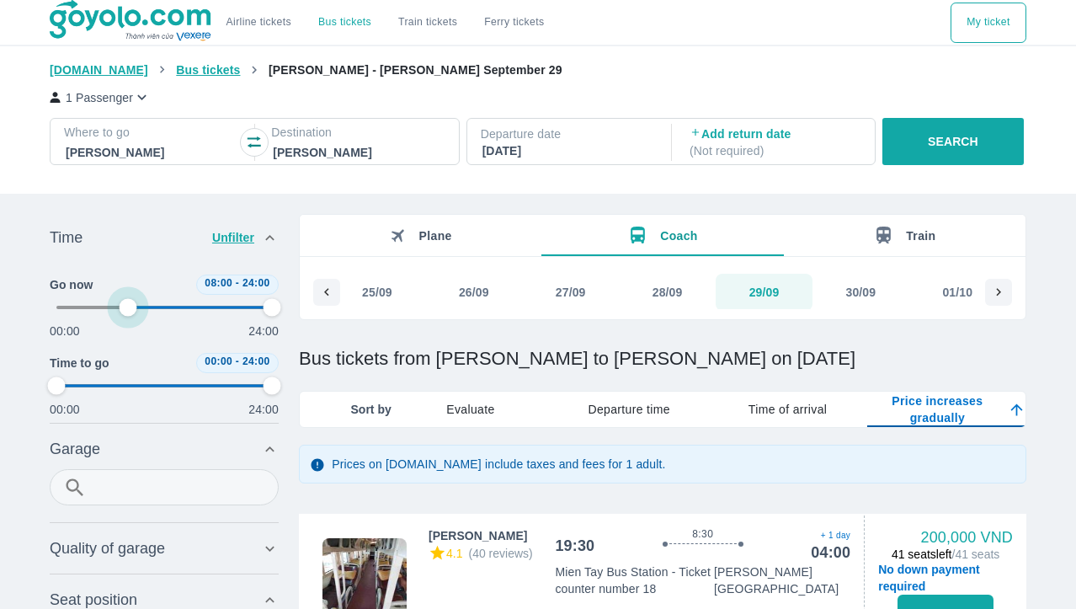
type input "33.3333333333333"
type input "97.9166666666667"
type input "35.4166666666667"
type input "97.9166666666667"
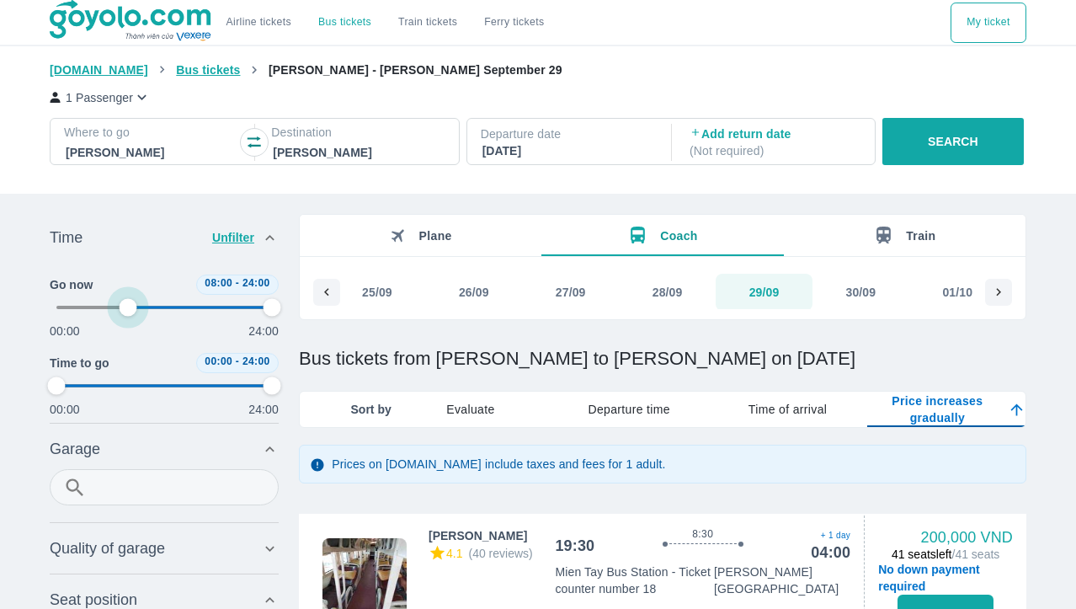
type input "97.9166666666667"
type input "37.5"
type input "97.9166666666667"
type input "39.5833333333333"
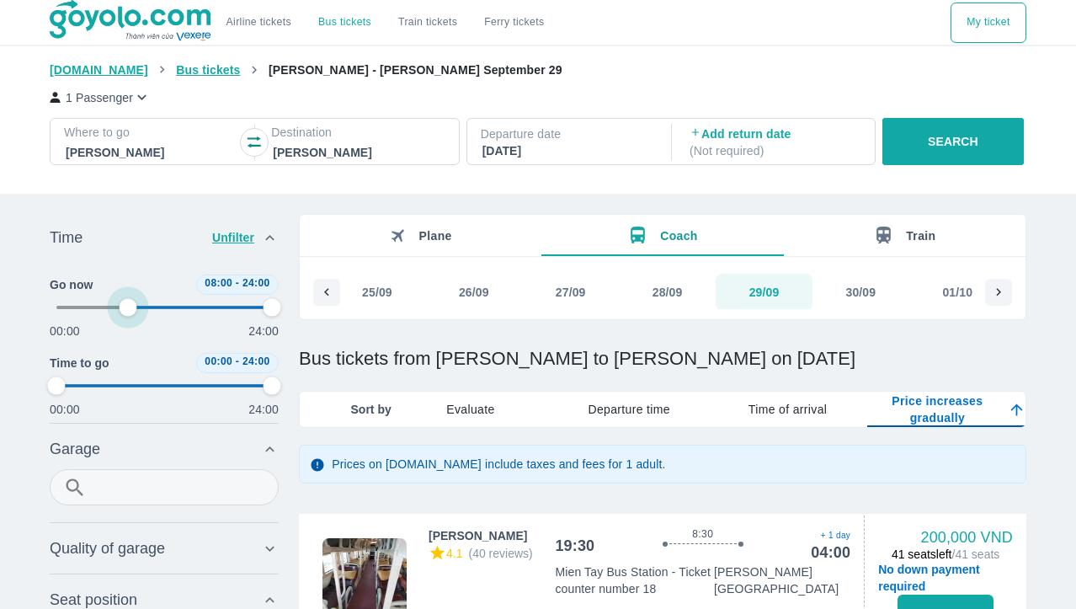
type input "97.9166666666667"
type input "39.5833333333333"
type input "97.9166666666667"
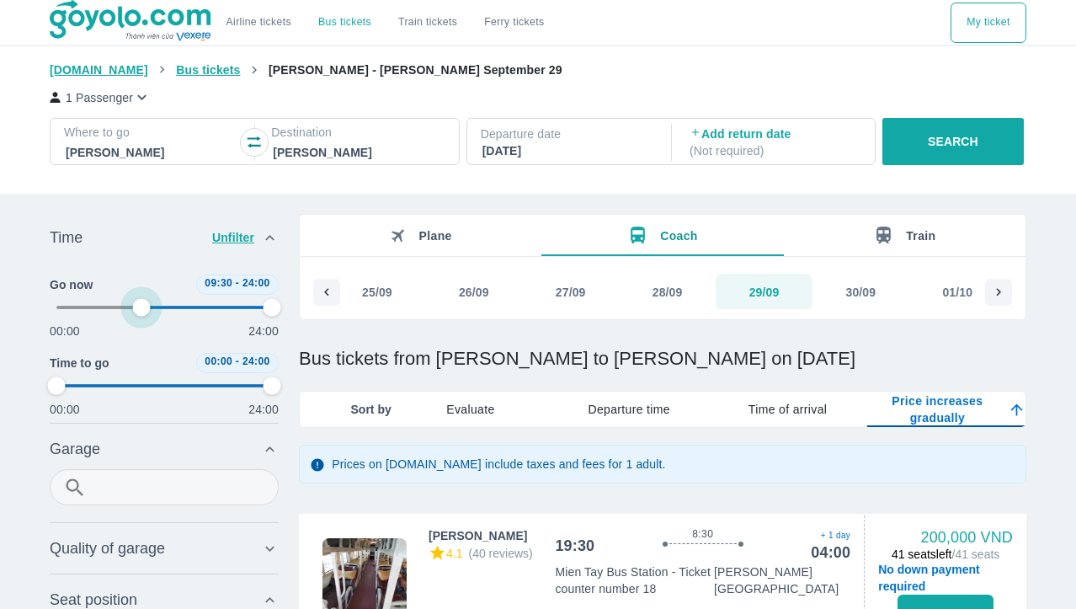
type input "41.6666666666667"
type input "97.9166666666667"
type input "41.6666666666667"
type input "97.9166666666667"
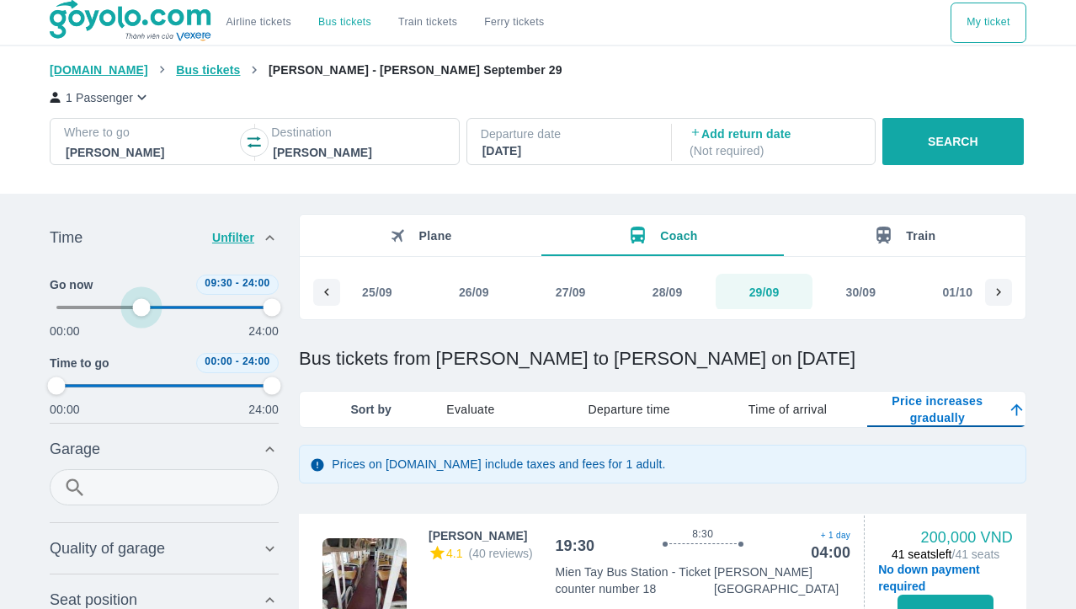
type input "97.9166666666667"
type input "41.6666666666667"
type input "97.9166666666667"
type input "43.75"
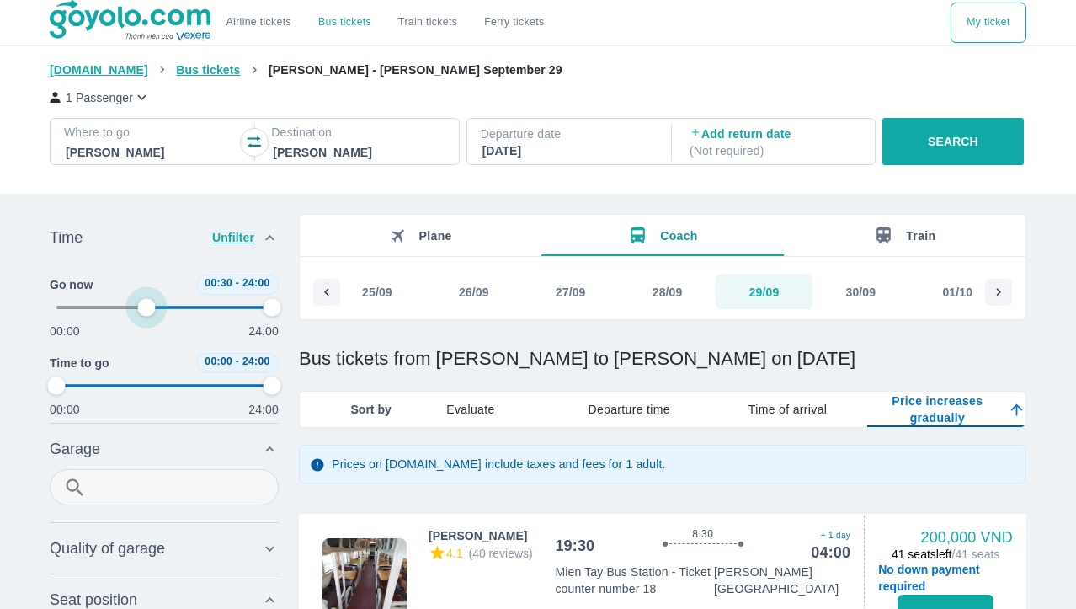
type input "97.9166666666667"
type input "52.0833333333333"
type input "97.9166666666667"
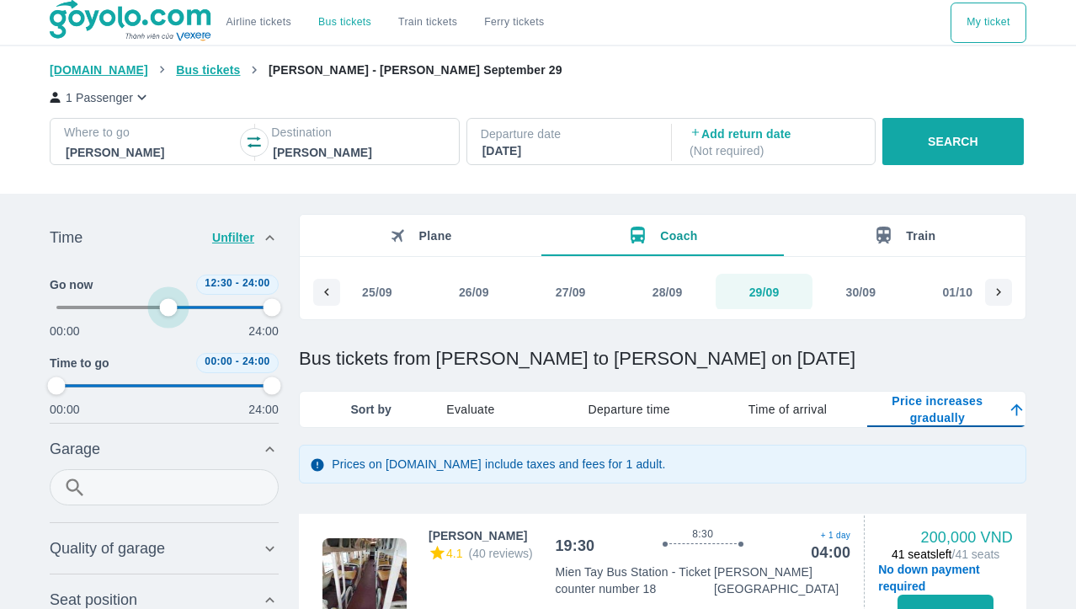
type input "58.3333333333333"
type input "97.9166666666667"
type input "58.3333333333333"
type input "97.9166666666667"
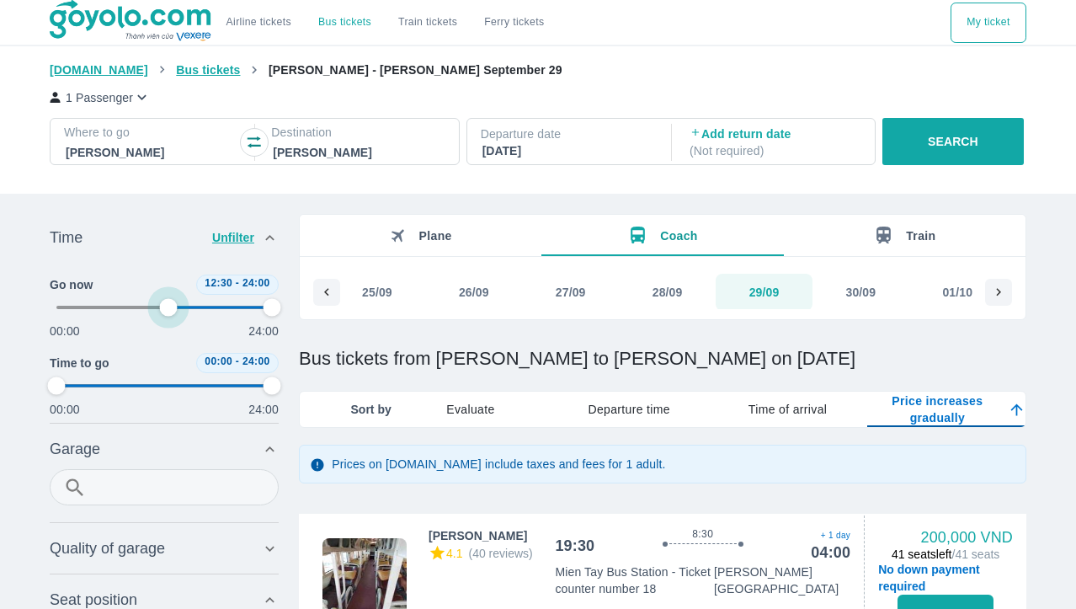
type input "97.9166666666667"
type input "60.4166666666667"
type input "97.9166666666667"
type input "62.5"
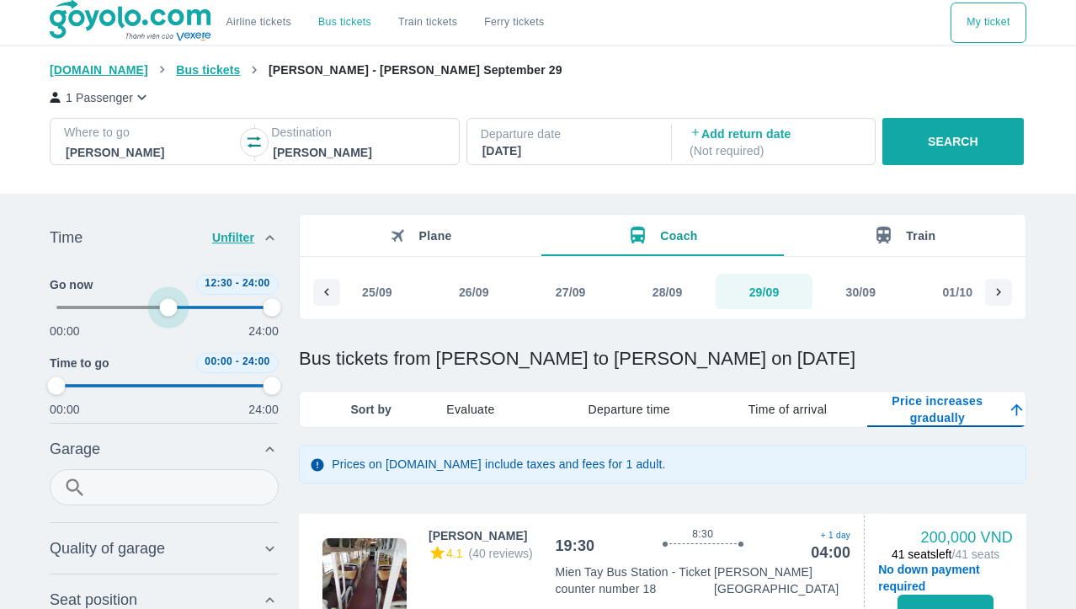
type input "97.9166666666667"
type input "64.5833333333333"
type input "97.9166666666667"
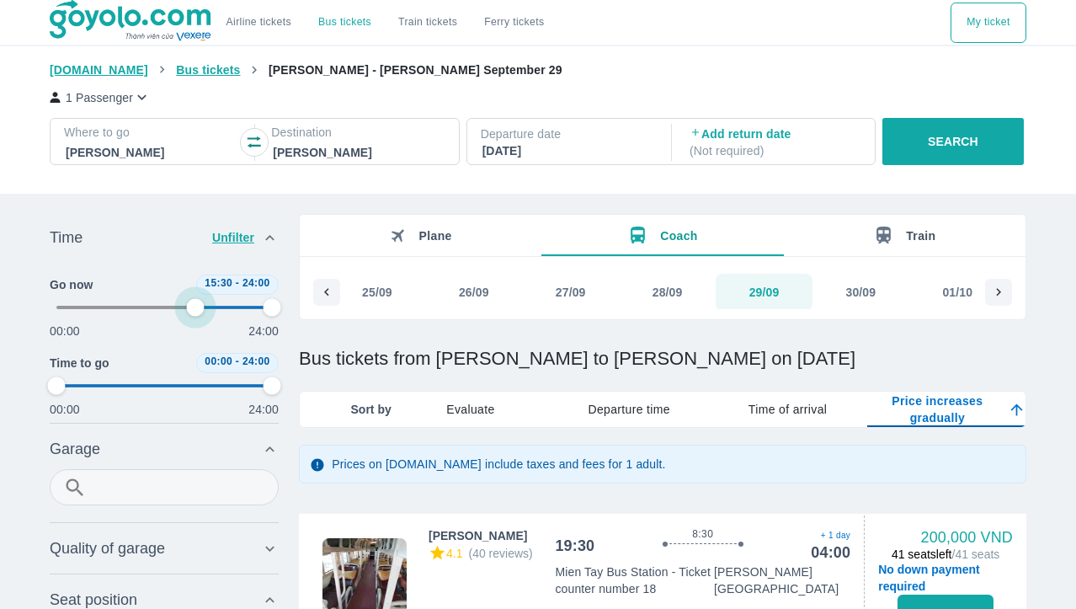
type input "72.9166666666667"
type input "97.9166666666667"
type input "75"
type input "97.9166666666667"
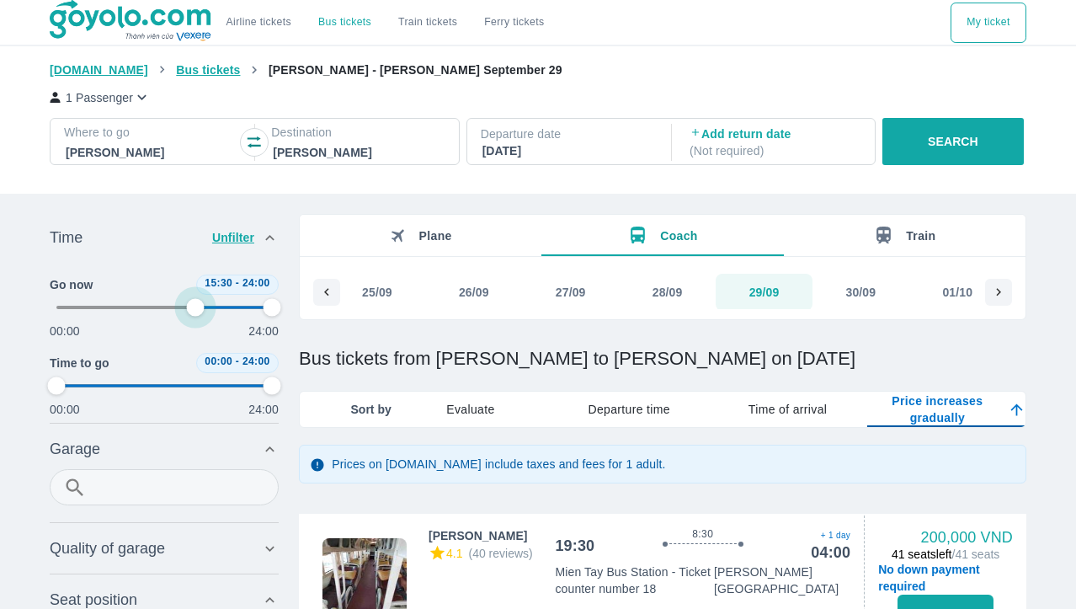
type input "97.9166666666667"
type input "68.75"
type input "97.9166666666667"
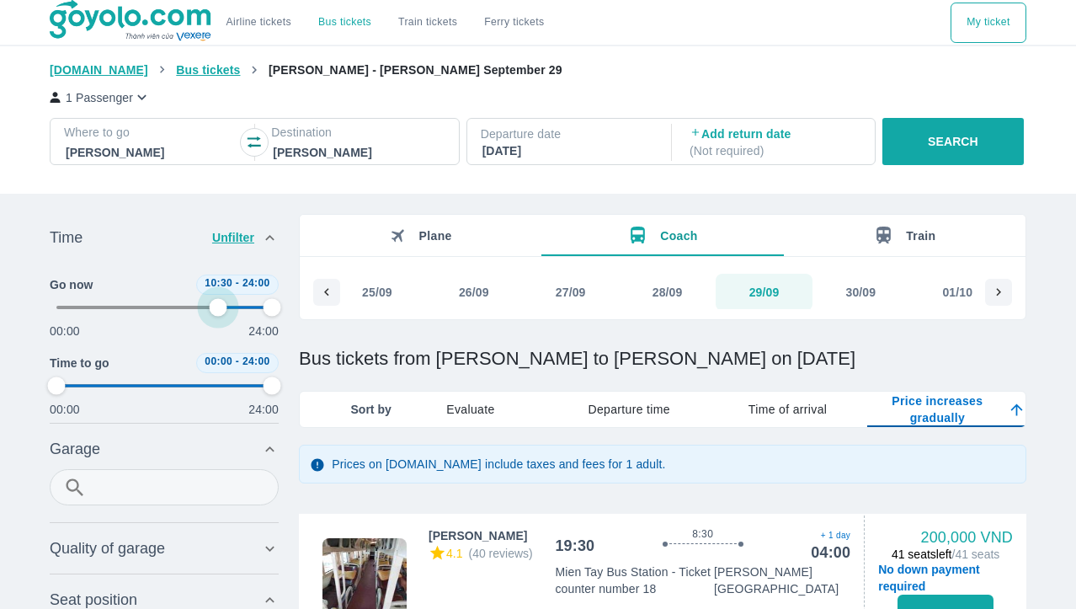
type input "97.9166666666667"
type input "66.6666666666667"
type input "97.9166666666667"
drag, startPoint x: 60, startPoint y: 304, endPoint x: 200, endPoint y: 306, distance: 140.6
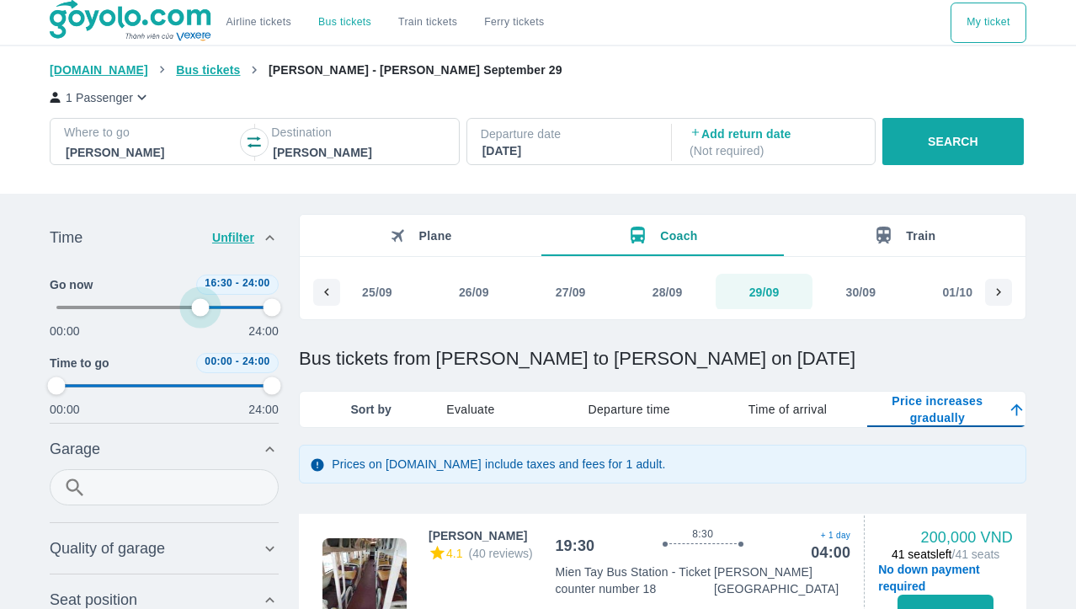
click at [200, 306] on span at bounding box center [164, 307] width 216 height 25
type input "66.6666666666667"
type input "97.9166666666667"
type input "66.6666666666667"
type input "97.9166666666667"
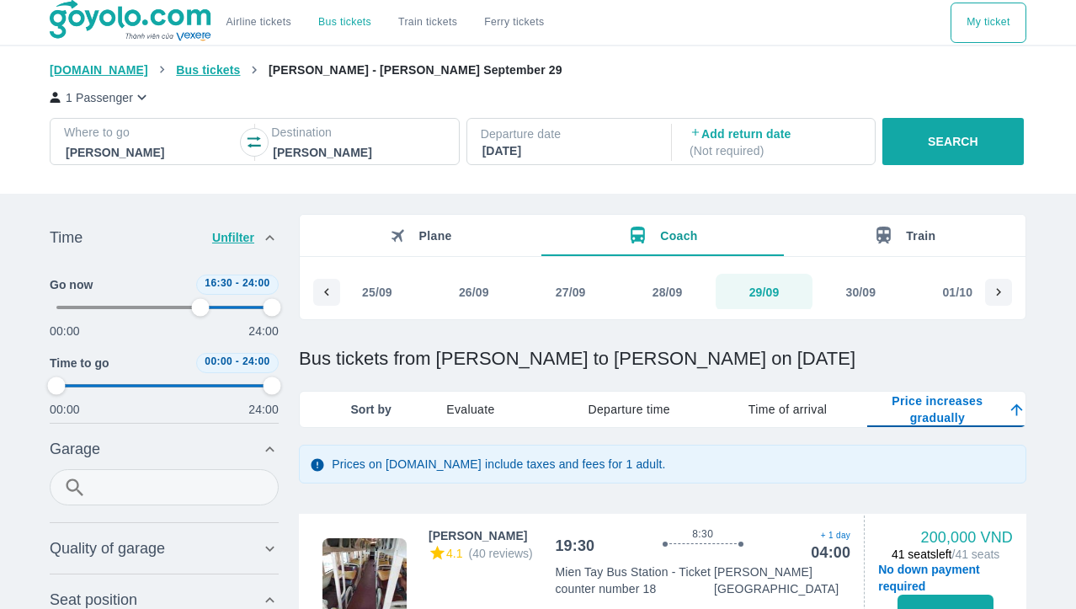
type input "97.9166666666667"
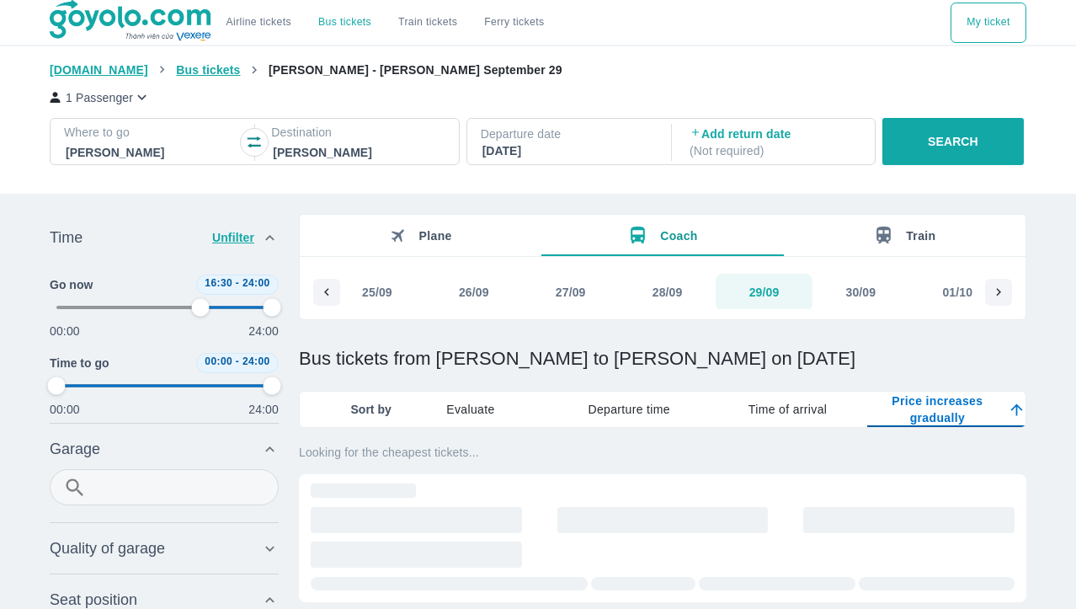
type input "66.6666666666667"
type input "97.9166666666667"
type input "2.08333333333333"
type input "97.9166666666667"
type input "66.6666666666667"
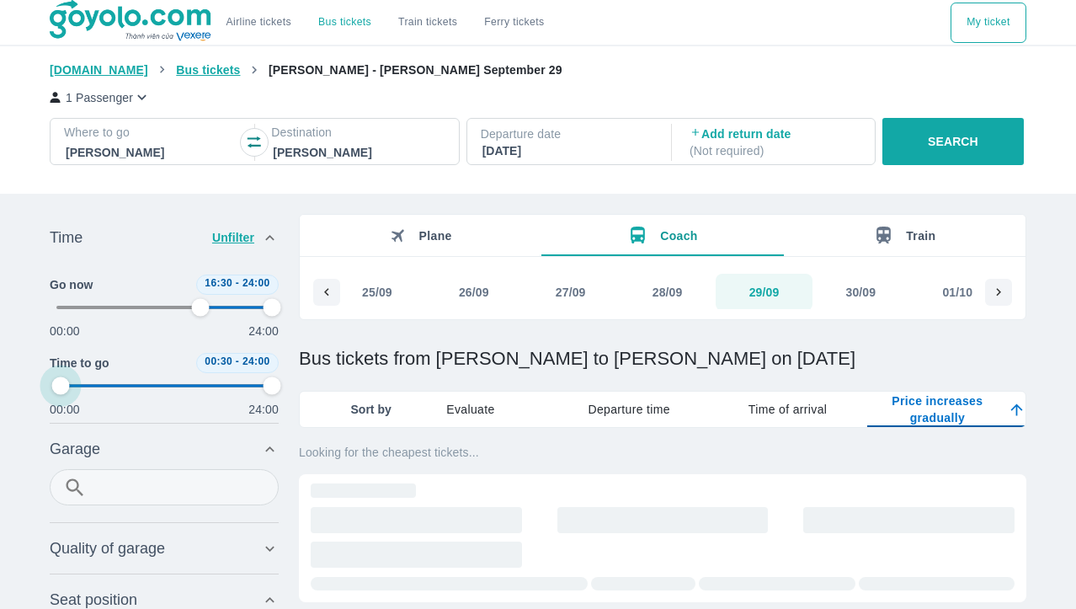
type input "97.9166666666667"
type input "4.16666666666667"
type input "97.9166666666667"
type input "66.6666666666667"
type input "97.9166666666667"
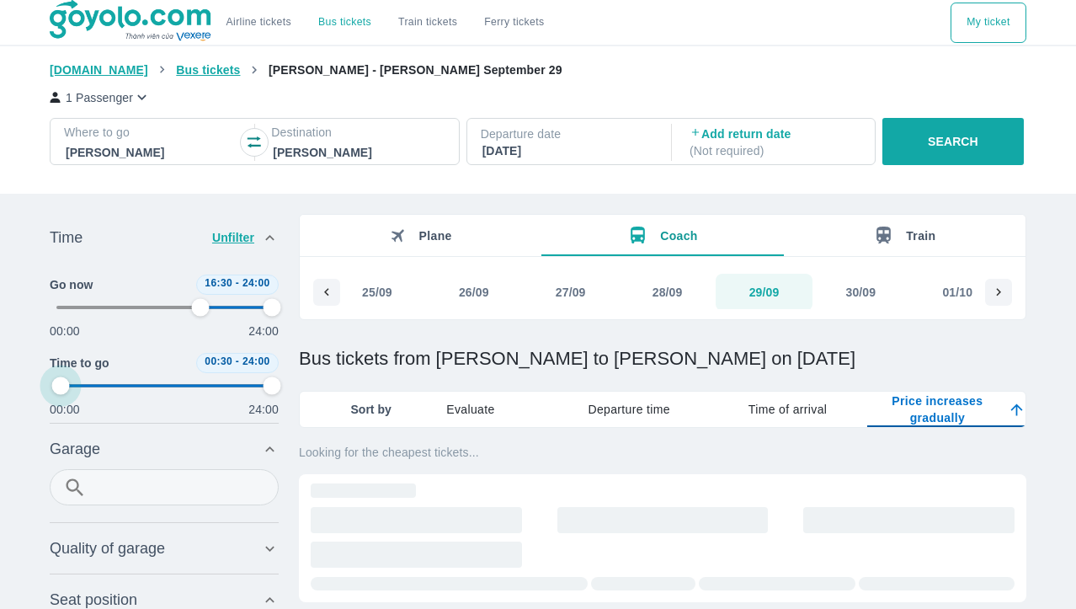
type input "8.33333333333333"
type input "97.9166666666667"
type input "66.6666666666667"
type input "97.9166666666667"
type input "14.5833333333333"
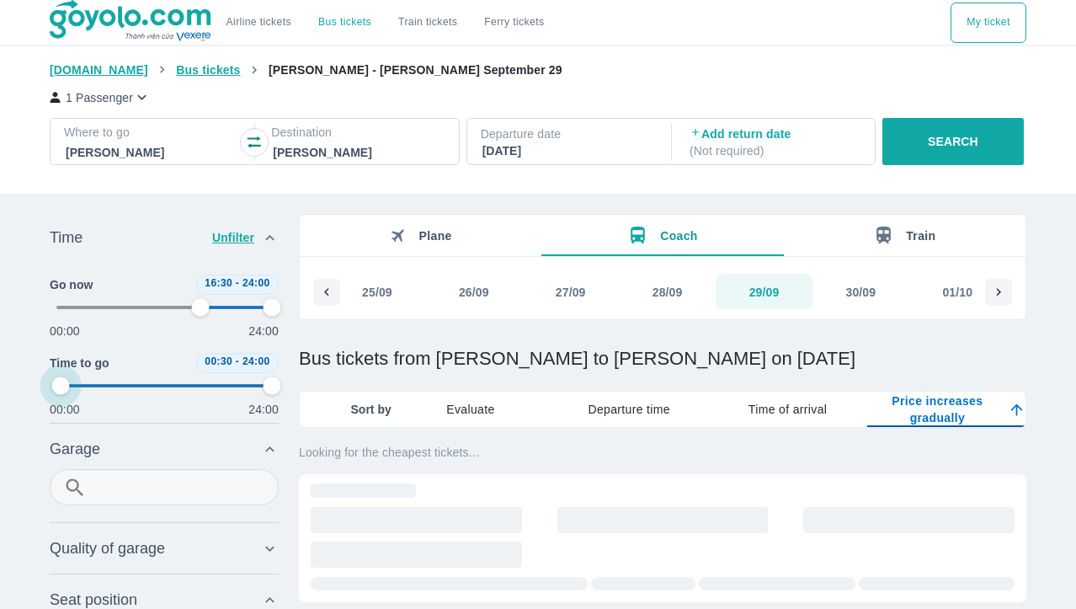
type input "97.9166666666667"
type input "66.6666666666667"
type input "97.9166666666667"
type input "20.8333333333333"
type input "97.9166666666667"
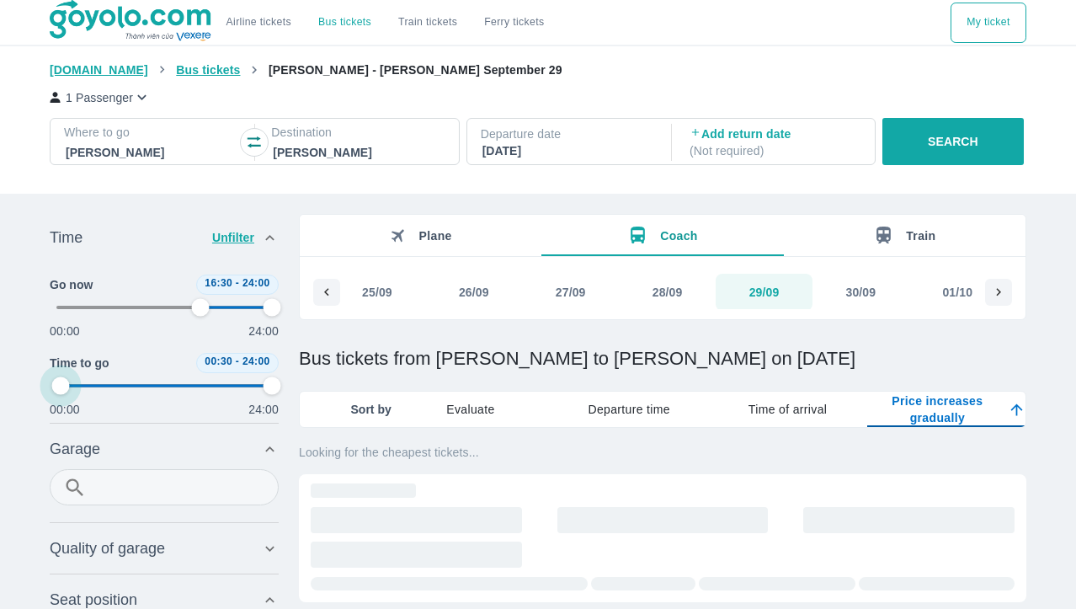
type input "66.6666666666667"
type input "97.9166666666667"
type input "29.1666666666667"
type input "97.9166666666667"
type input "66.6666666666667"
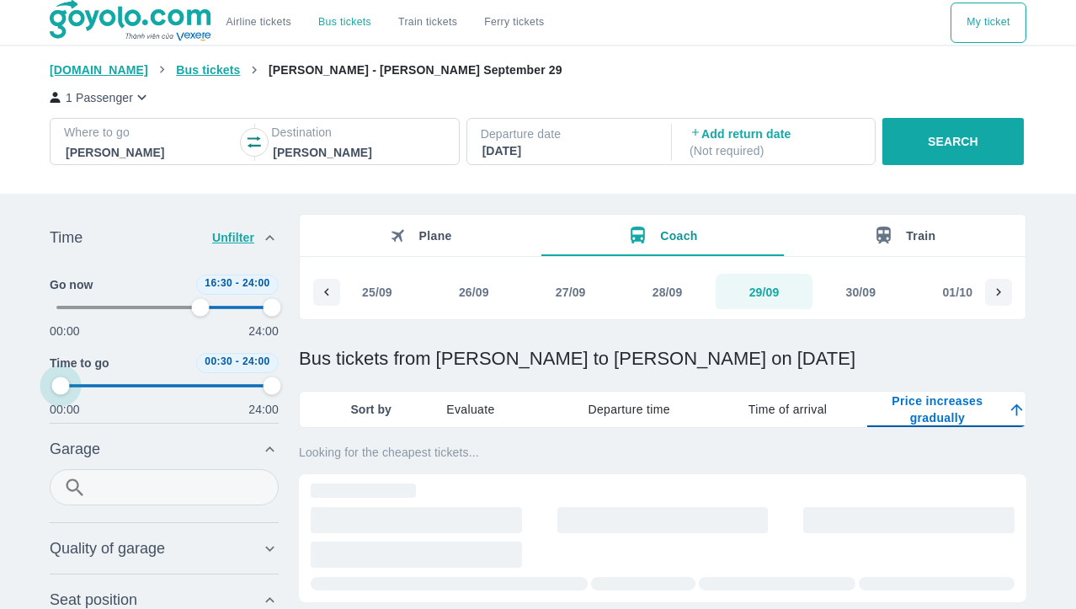
type input "97.9166666666667"
type input "35.4166666666667"
type input "97.9166666666667"
type input "66.6666666666667"
type input "97.9166666666667"
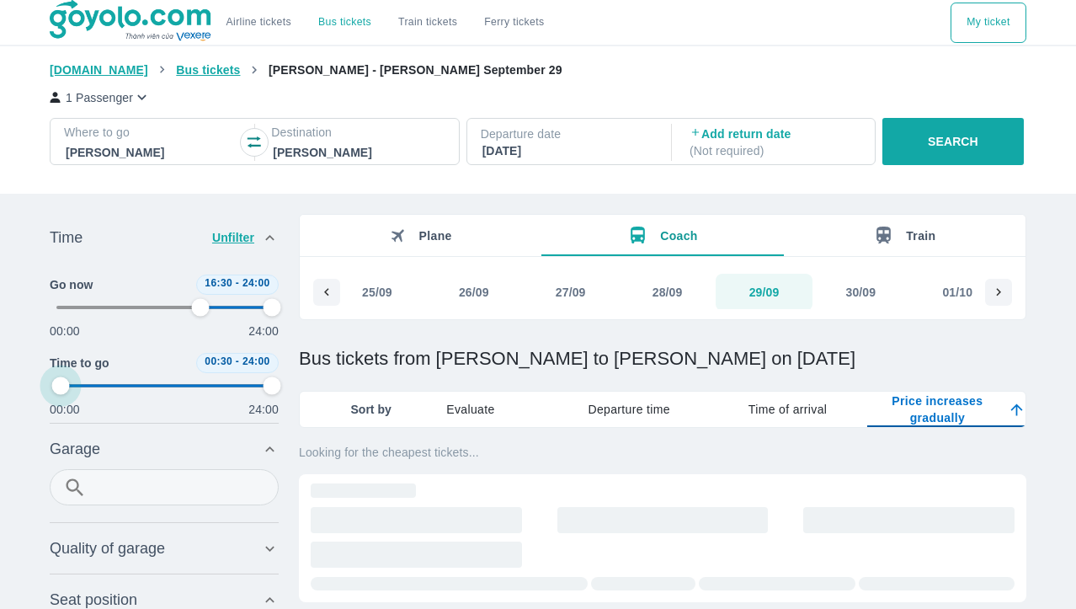
type input "37.5"
type input "97.9166666666667"
type input "66.6666666666667"
type input "97.9166666666667"
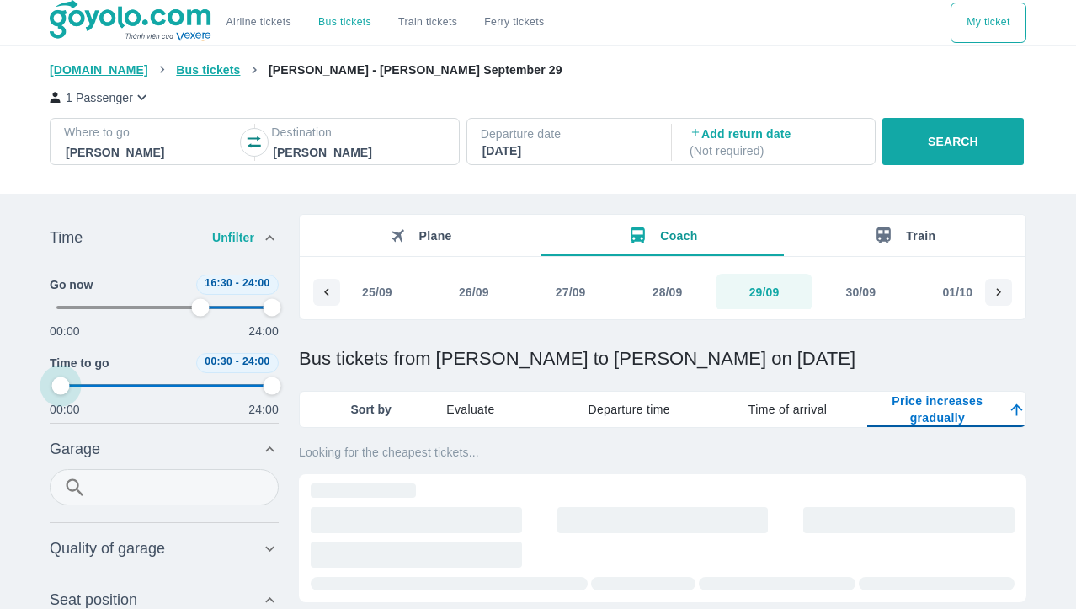
type input "66.6666666666667"
type input "97.9166666666667"
type input "66.6666666666667"
type input "97.9166666666667"
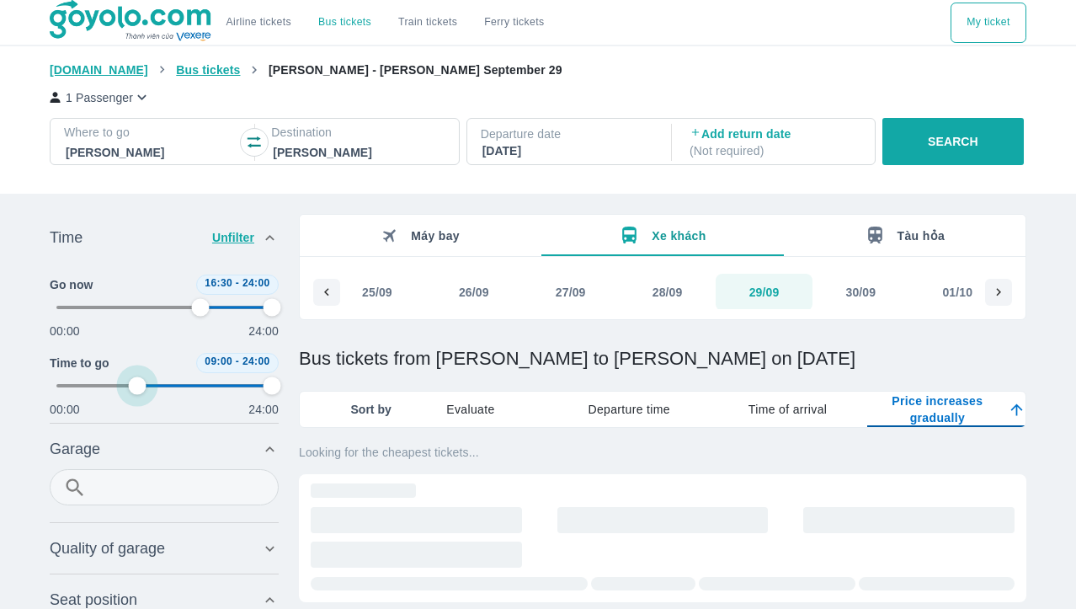
type input "39.5833333333333"
type input "97.9166666666667"
type input "66.6666666666667"
type input "97.9166666666667"
type input "39.5833333333333"
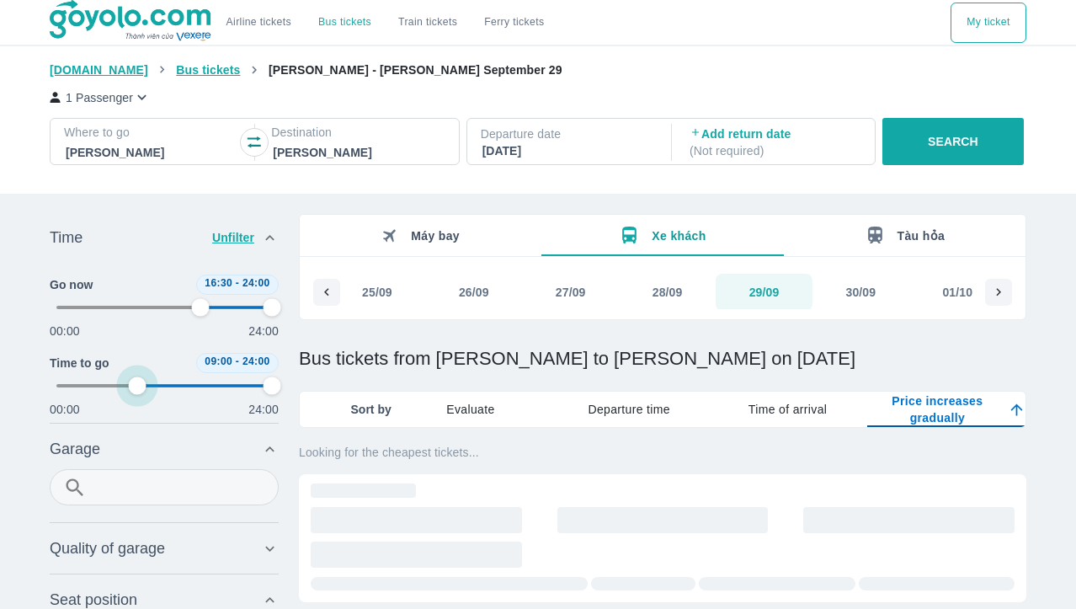
type input "97.9166666666667"
type input "66.6666666666667"
type input "97.9166666666667"
type input "41.6666666666667"
type input "97.9166666666667"
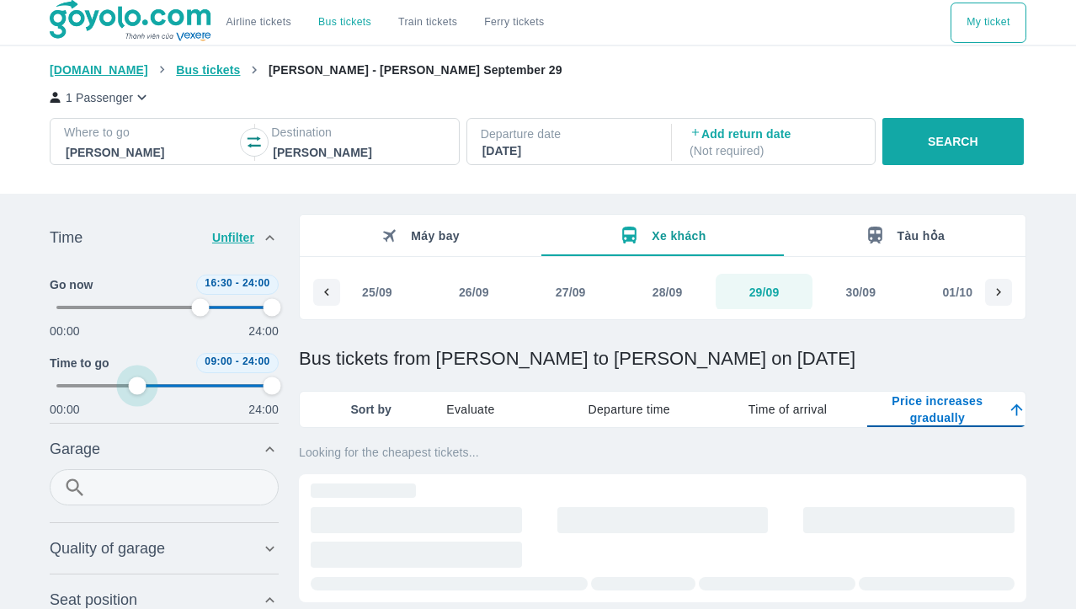
type input "66.6666666666667"
type input "97.9166666666667"
type input "41.6666666666667"
type input "97.9166666666667"
type input "66.6666666666667"
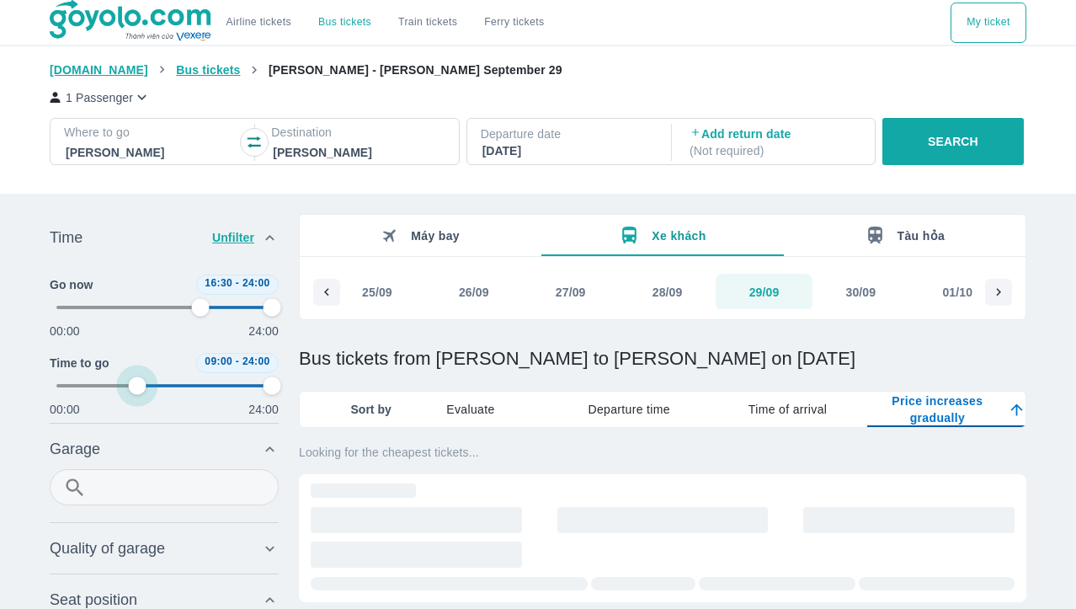
type input "97.9166666666667"
type input "41.6666666666667"
type input "97.9166666666667"
type input "66.6666666666667"
type input "97.9166666666667"
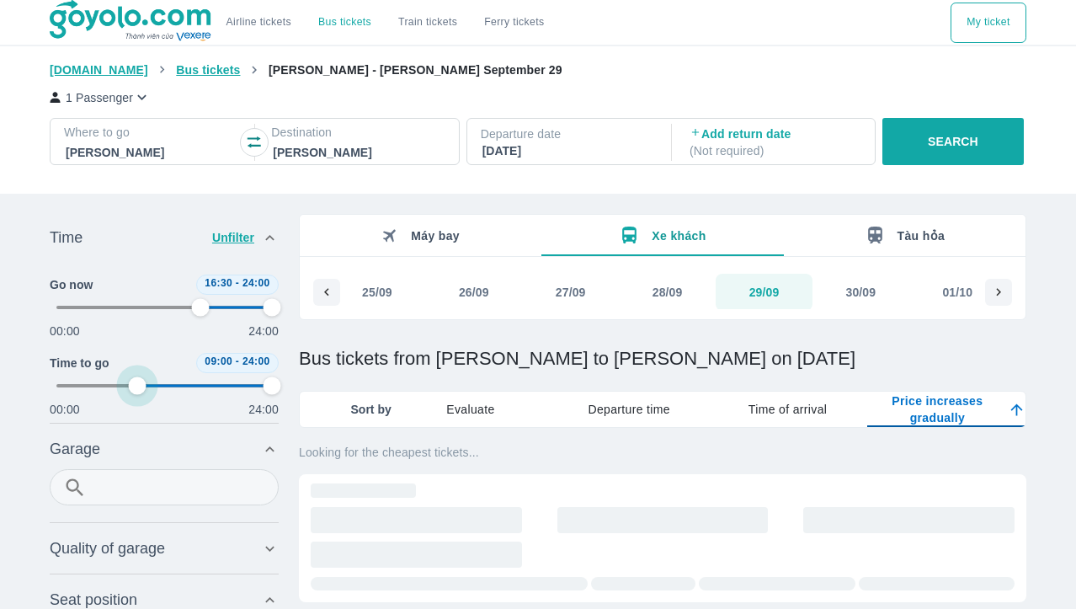
type input "43.75"
type input "97.9166666666667"
type input "66.6666666666667"
type input "97.9166666666667"
type input "45.8333333333333"
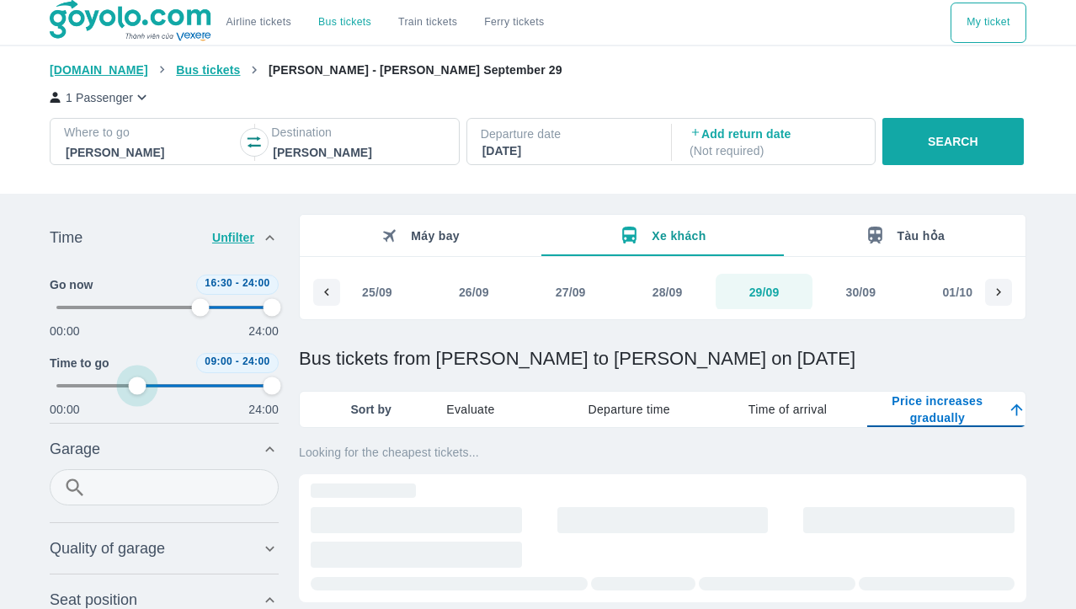
type input "97.9166666666667"
type input "66.6666666666667"
type input "97.9166666666667"
type input "47.9166666666667"
type input "97.9166666666667"
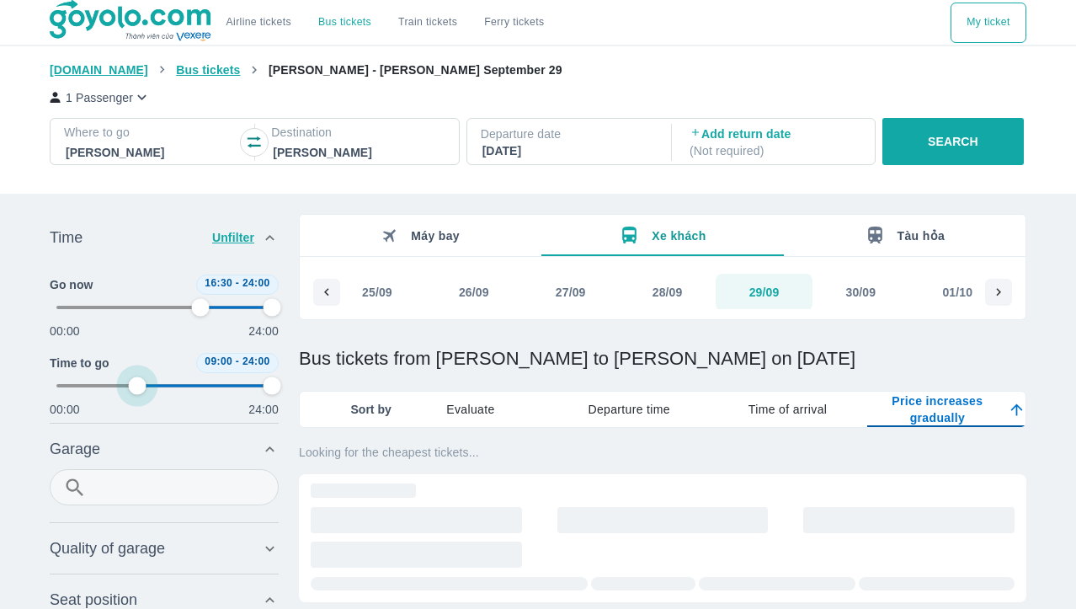
type input "66.6666666666667"
type input "97.9166666666667"
type input "50"
drag, startPoint x: 62, startPoint y: 391, endPoint x: 227, endPoint y: 381, distance: 165.3
click at [227, 381] on span at bounding box center [164, 385] width 216 height 25
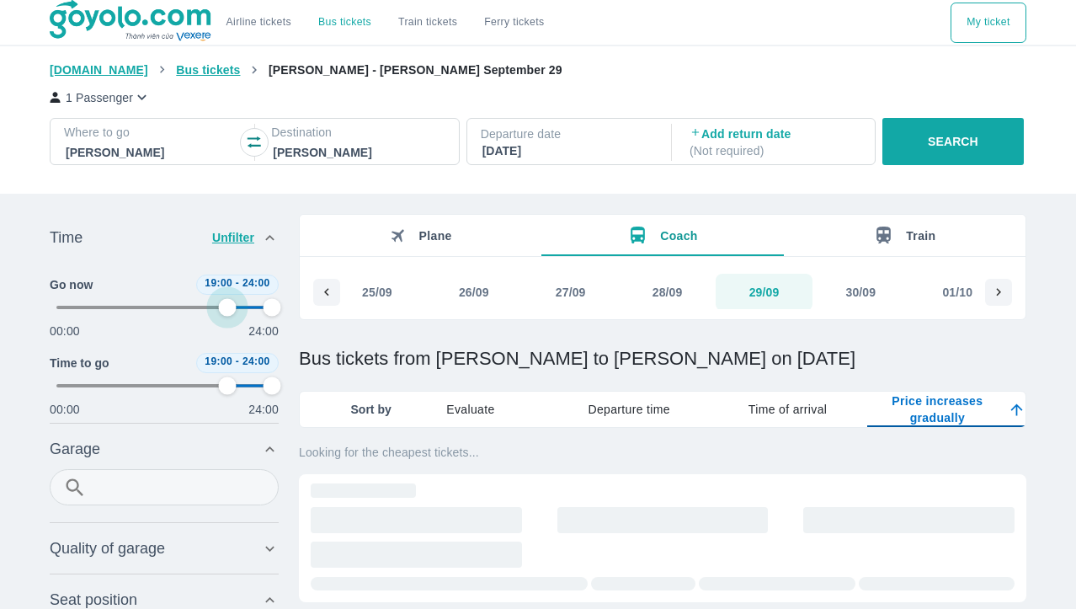
drag, startPoint x: 204, startPoint y: 314, endPoint x: 227, endPoint y: 316, distance: 23.6
click at [227, 316] on span at bounding box center [164, 307] width 216 height 25
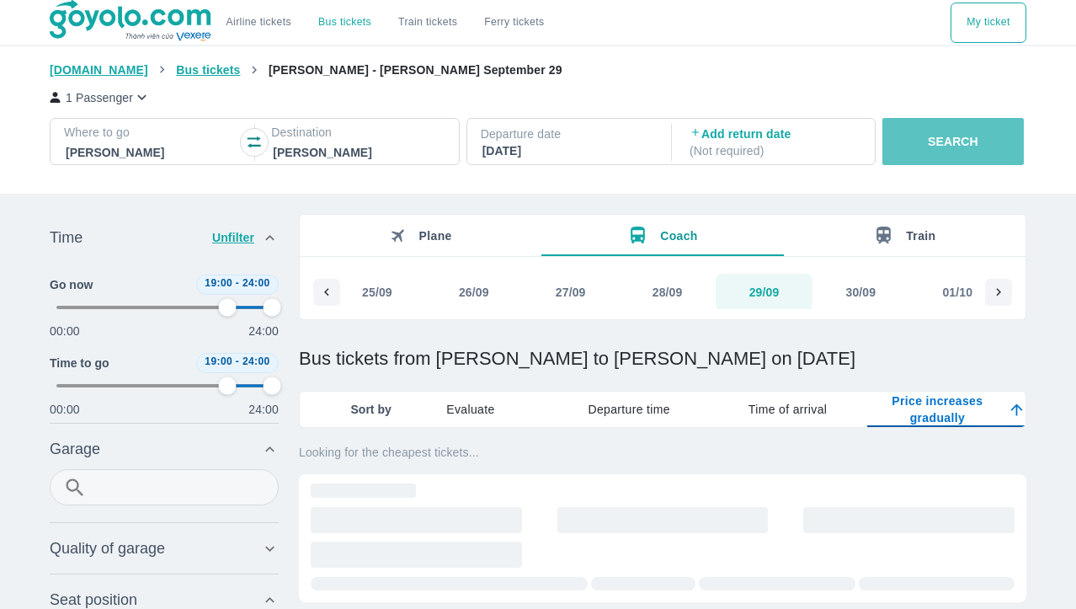
click at [968, 142] on font "SEARCH" at bounding box center [953, 141] width 51 height 13
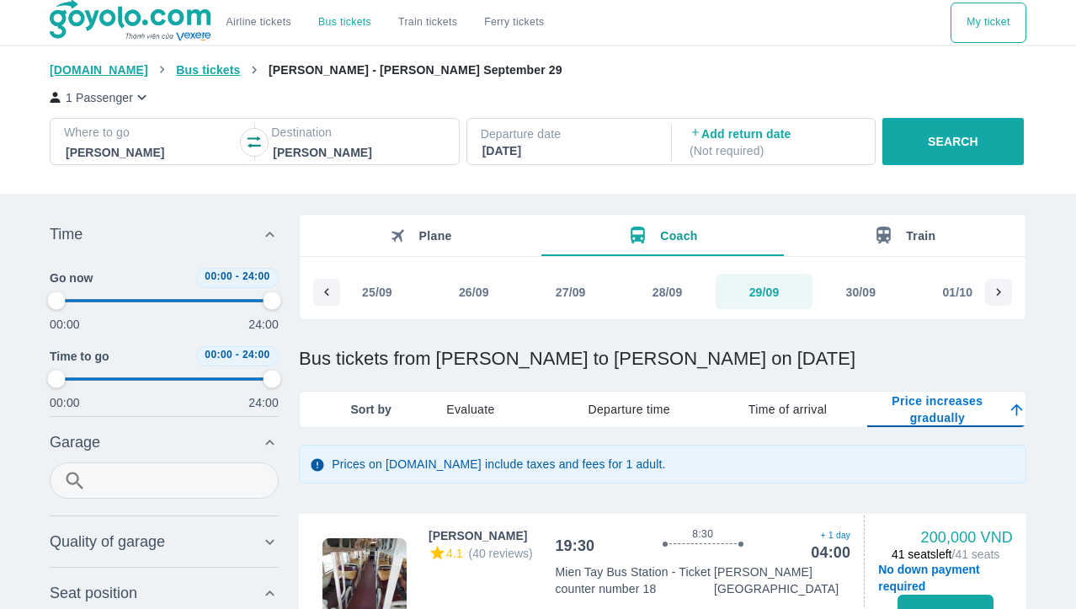
drag, startPoint x: 54, startPoint y: 305, endPoint x: 181, endPoint y: 310, distance: 127.2
click at [181, 310] on div "00:00 24:00" at bounding box center [164, 310] width 229 height 45
drag, startPoint x: 53, startPoint y: 302, endPoint x: 169, endPoint y: 298, distance: 116.3
click at [168, 297] on div "00:00 24:00" at bounding box center [164, 310] width 229 height 45
drag, startPoint x: 53, startPoint y: 301, endPoint x: 145, endPoint y: 310, distance: 92.2
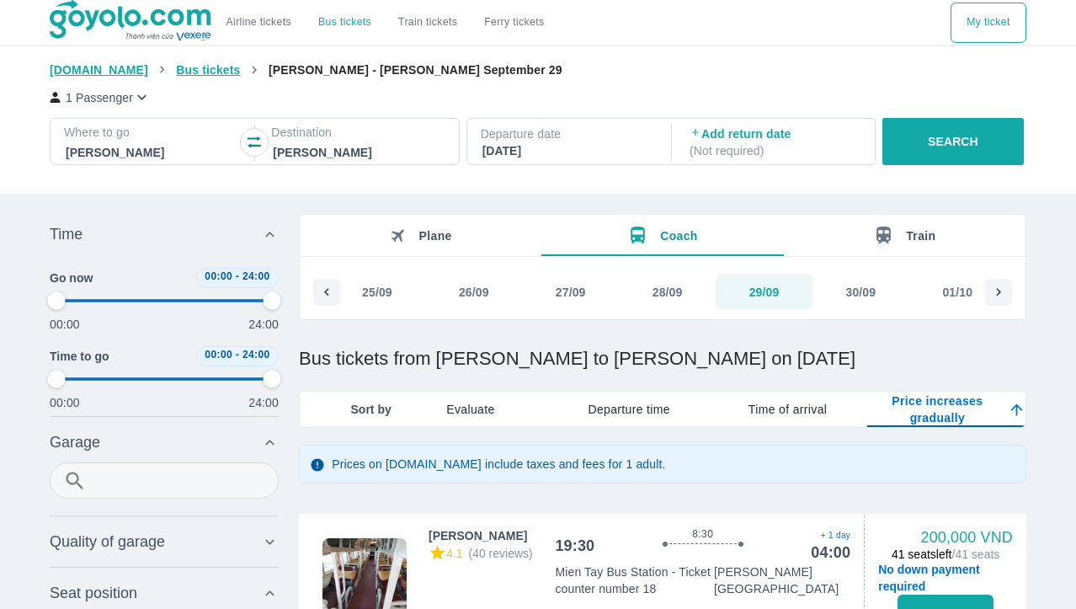
click at [156, 299] on div "00:00 24:00" at bounding box center [164, 310] width 229 height 45
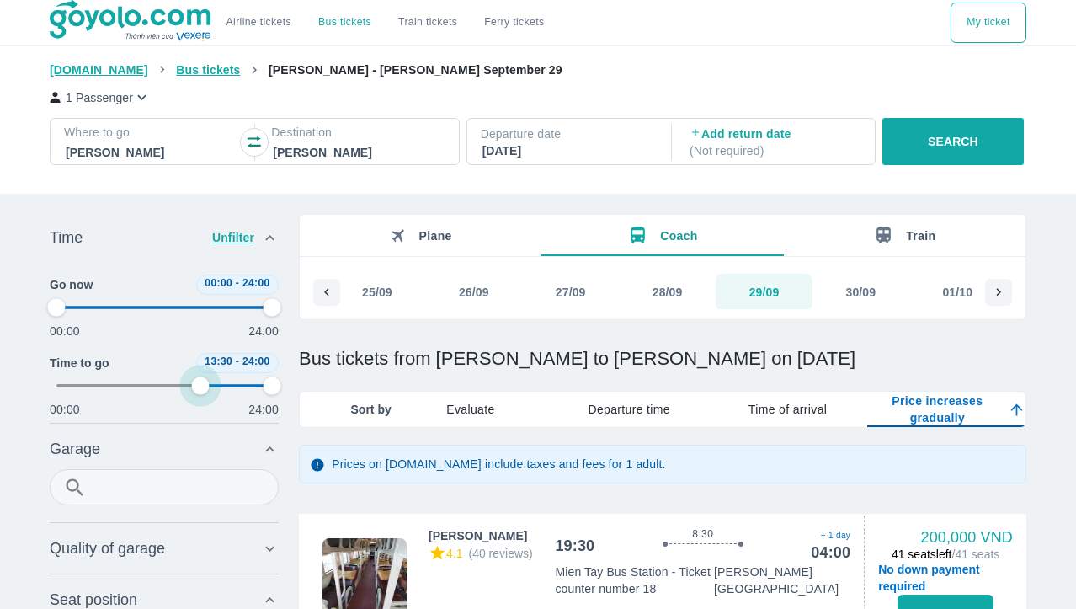
drag, startPoint x: 57, startPoint y: 385, endPoint x: 200, endPoint y: 379, distance: 143.3
click at [200, 379] on span at bounding box center [164, 385] width 216 height 25
drag, startPoint x: 202, startPoint y: 383, endPoint x: 248, endPoint y: 381, distance: 45.5
click at [248, 381] on span at bounding box center [164, 385] width 216 height 25
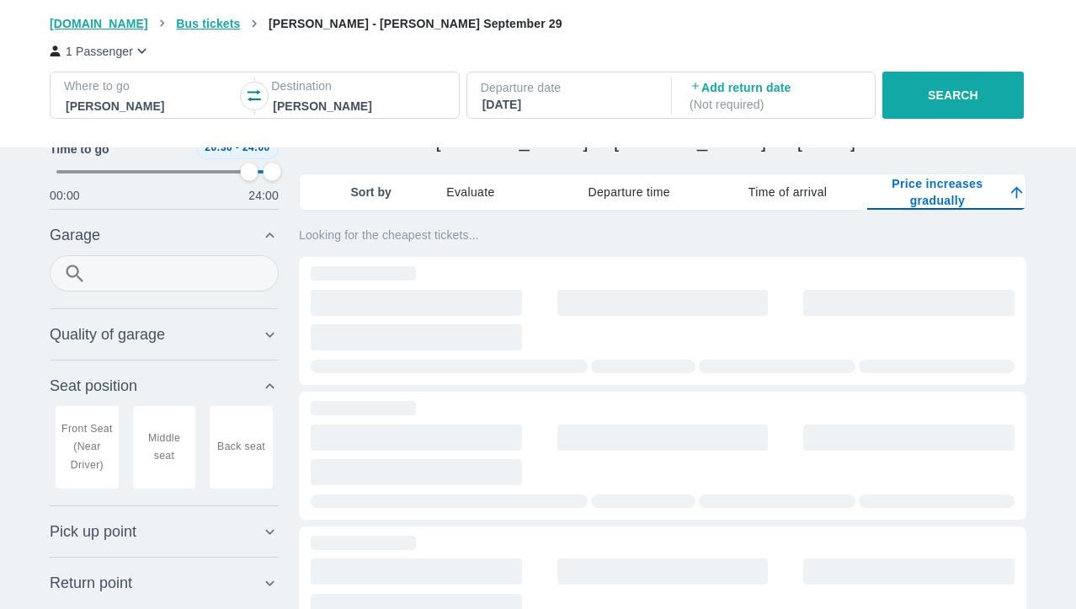
scroll to position [248, 0]
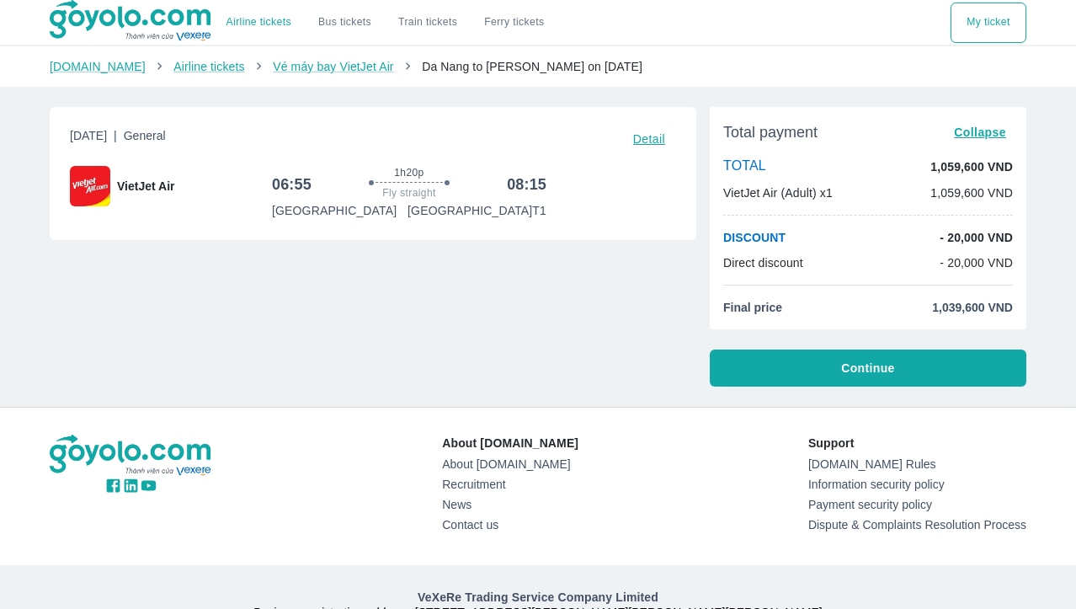
click at [653, 140] on font "Detail" at bounding box center [649, 138] width 32 height 13
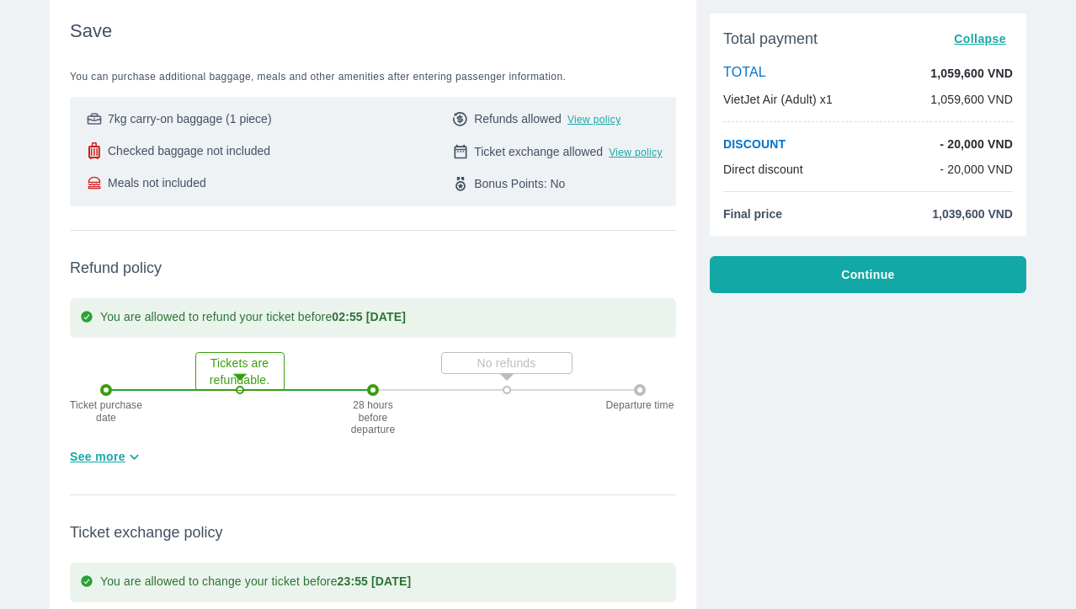
scroll to position [253, 0]
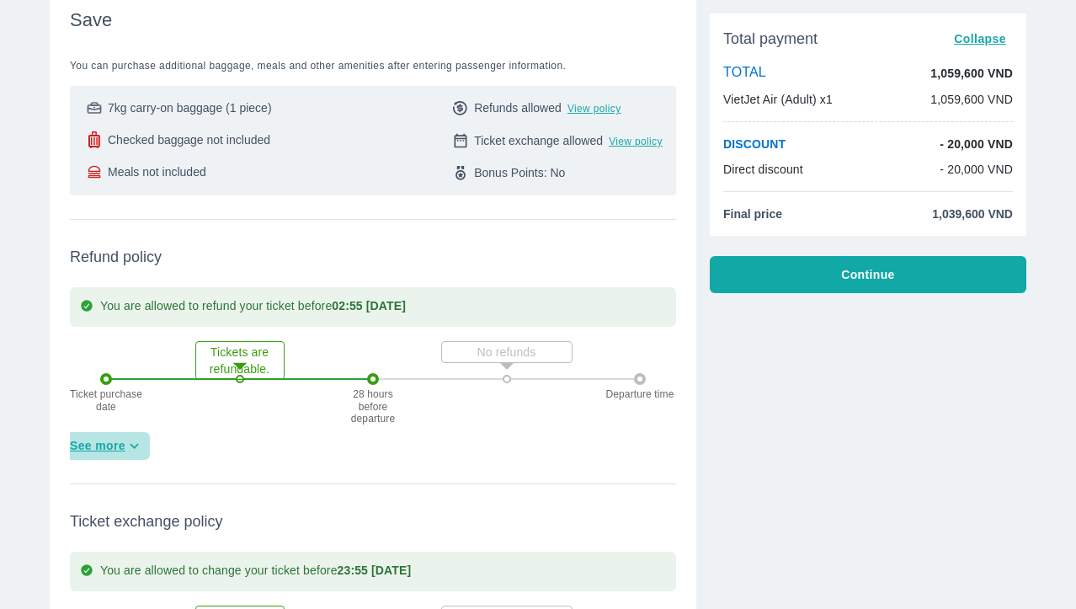
drag, startPoint x: 124, startPoint y: 443, endPoint x: 166, endPoint y: 445, distance: 42.1
click at [125, 443] on icon "button" at bounding box center [134, 446] width 18 height 18
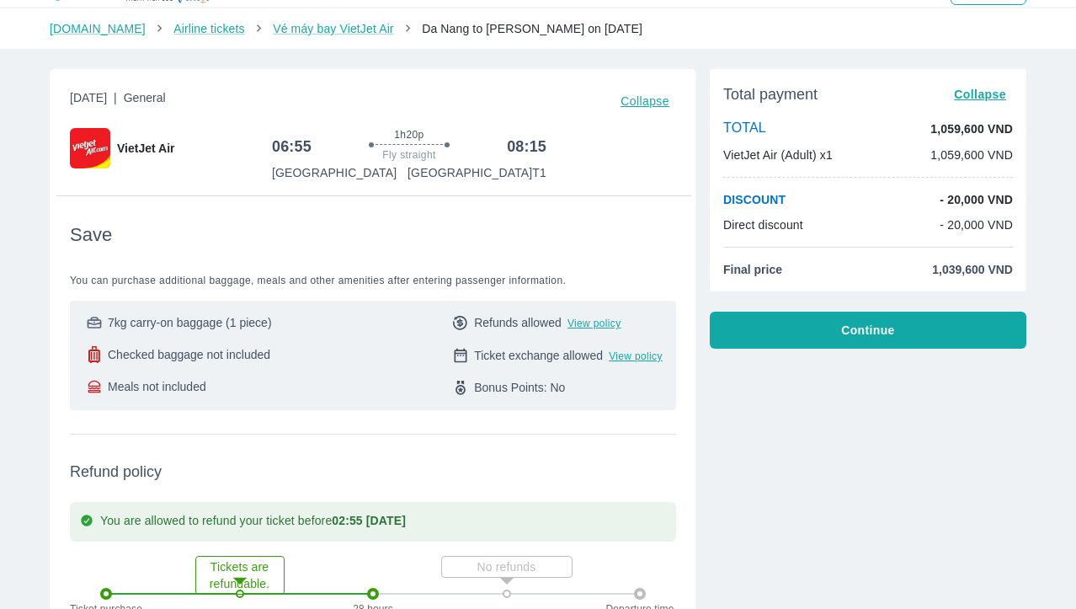
scroll to position [0, 0]
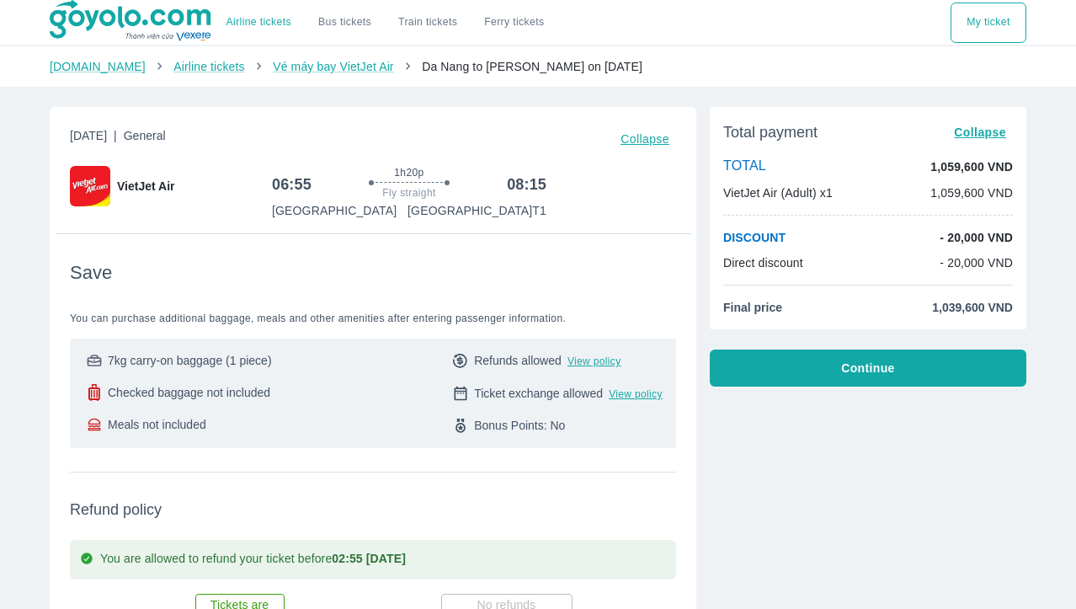
click at [926, 377] on button "Continue" at bounding box center [868, 367] width 317 height 37
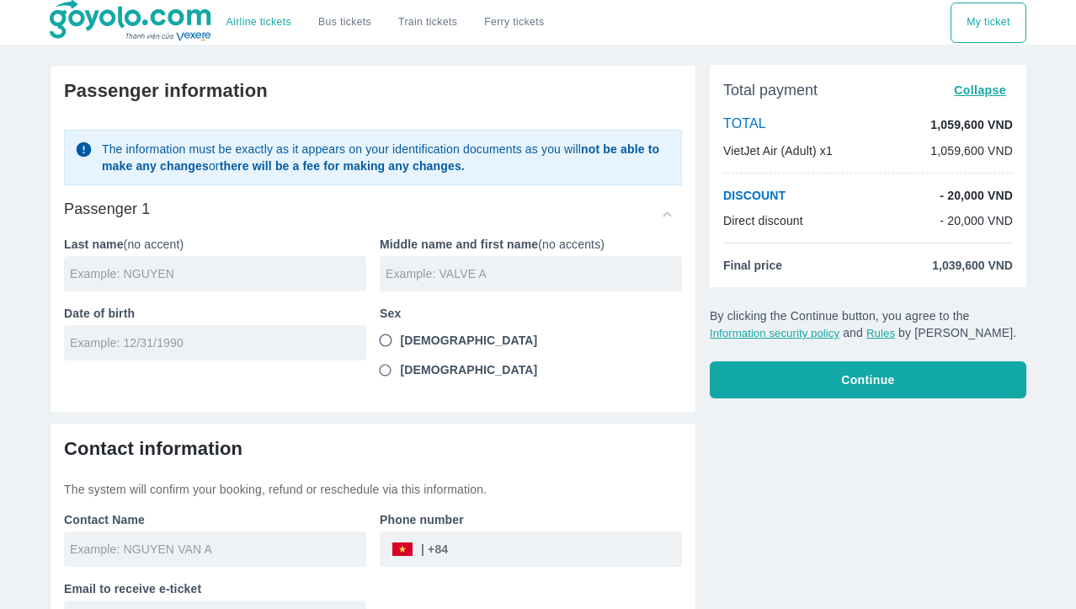
scroll to position [18, 0]
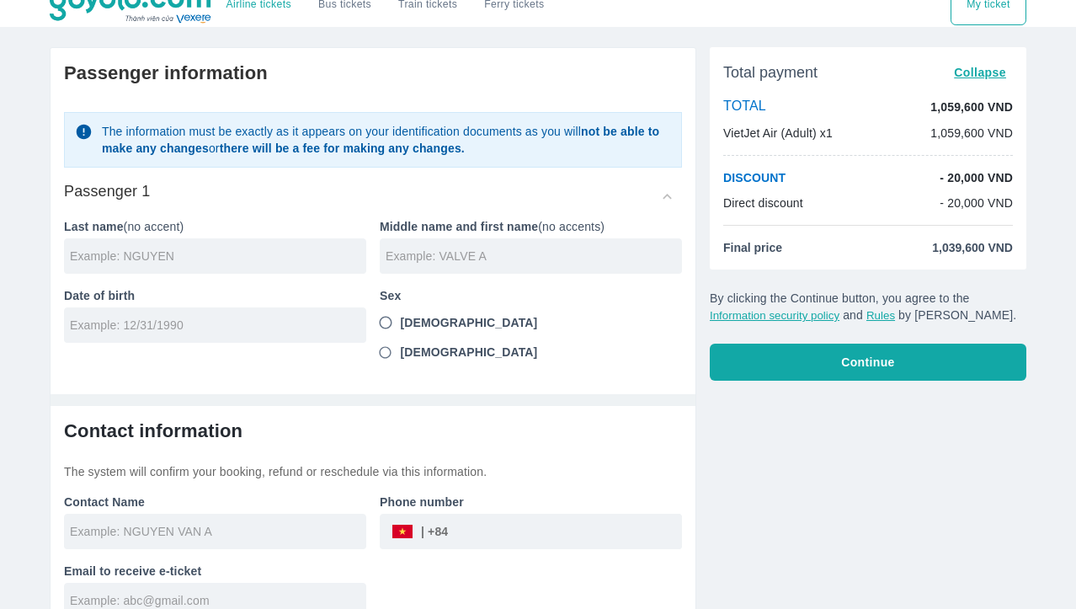
click at [141, 274] on div at bounding box center [215, 255] width 302 height 35
click at [136, 259] on input "text" at bounding box center [218, 256] width 296 height 17
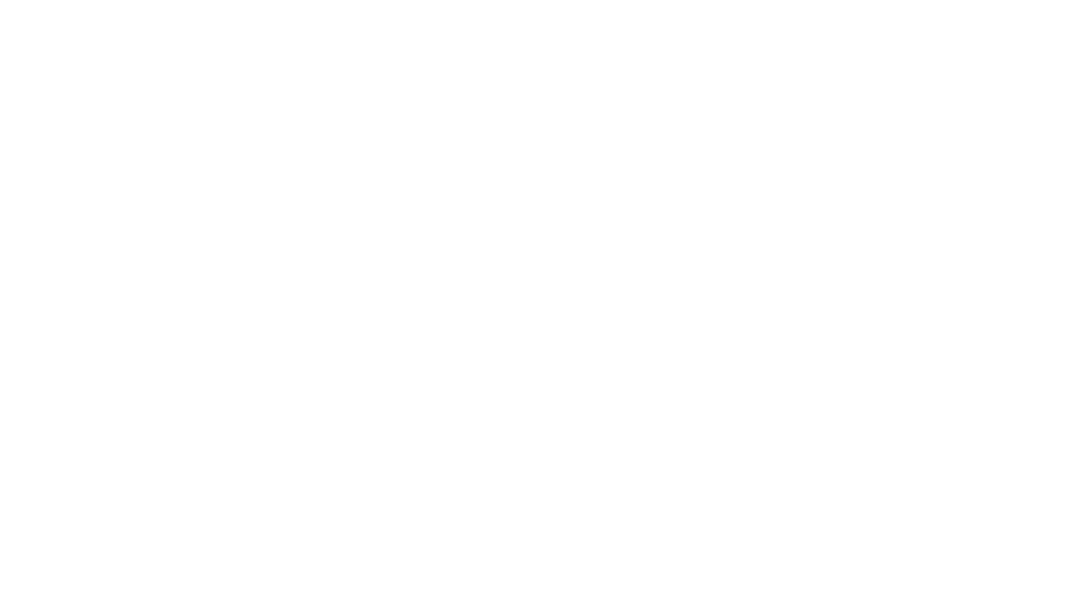
scroll to position [0, 0]
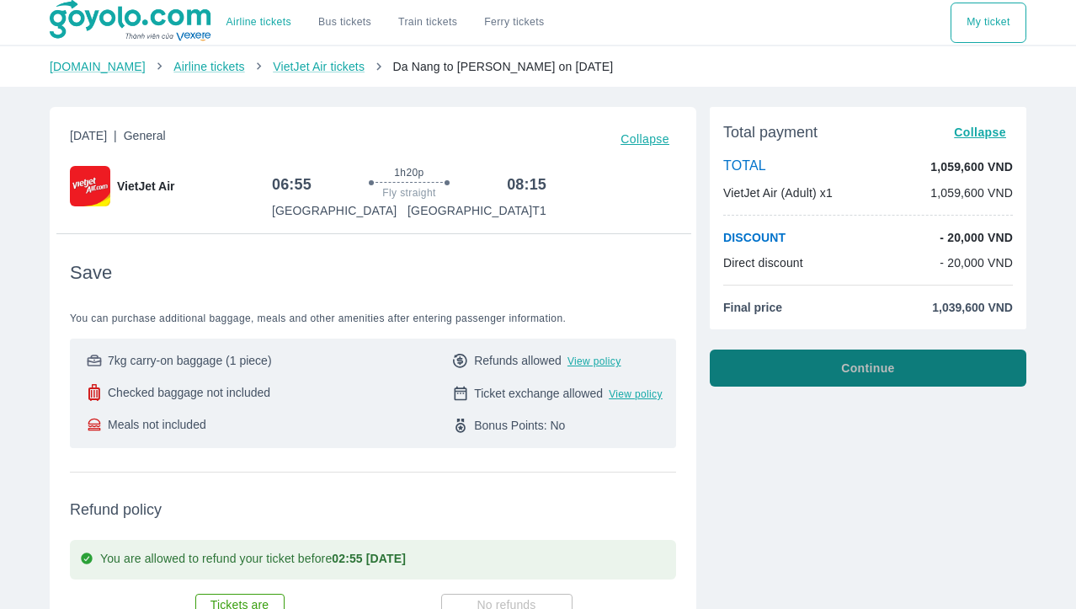
click at [848, 365] on font "Continue" at bounding box center [867, 367] width 53 height 13
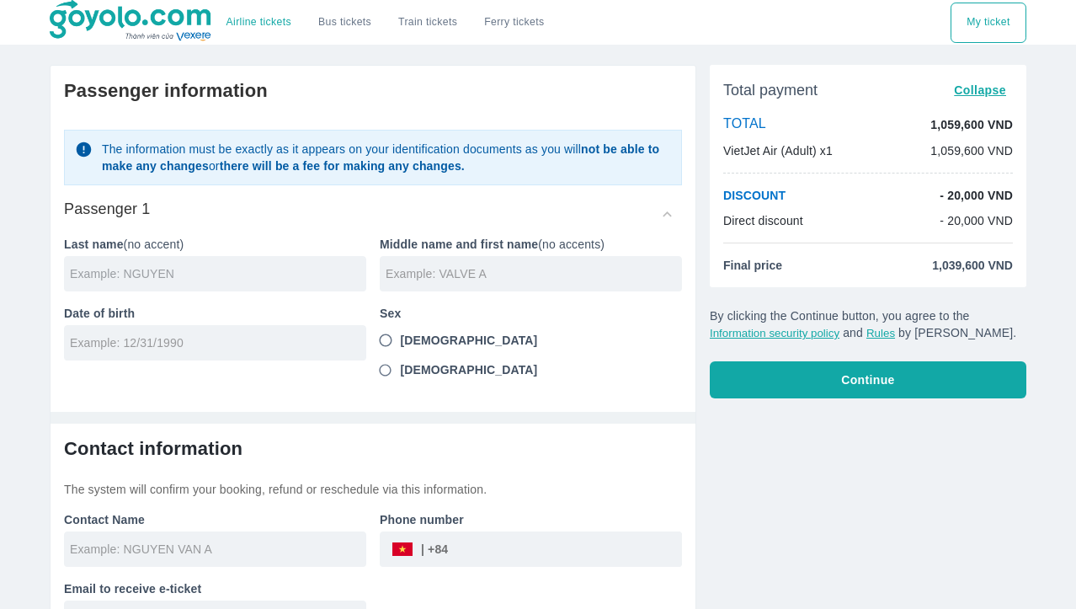
click at [293, 271] on input "text" at bounding box center [218, 273] width 296 height 17
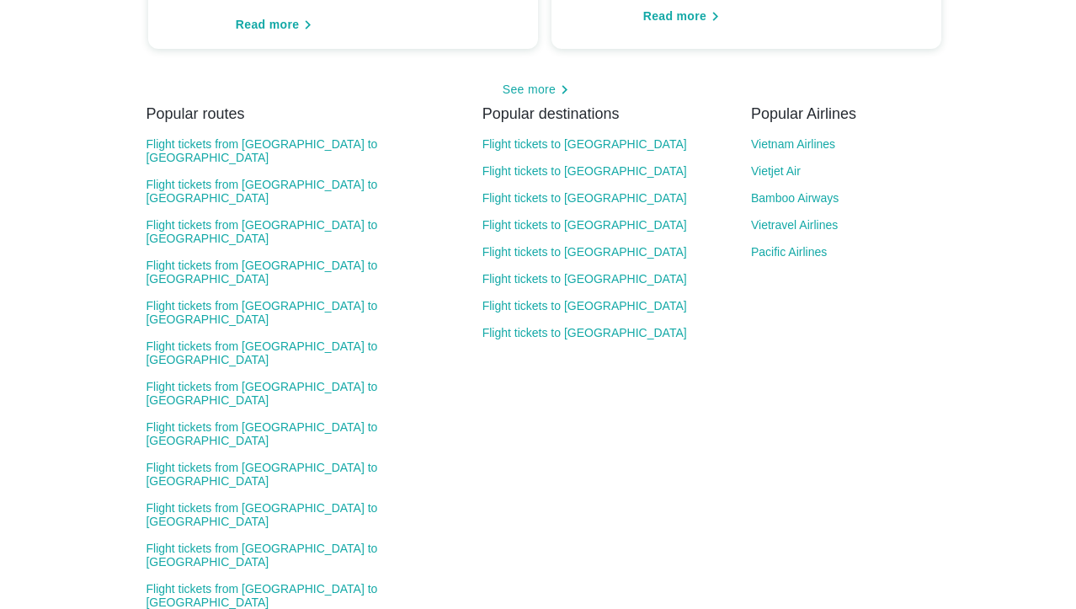
scroll to position [2217, 0]
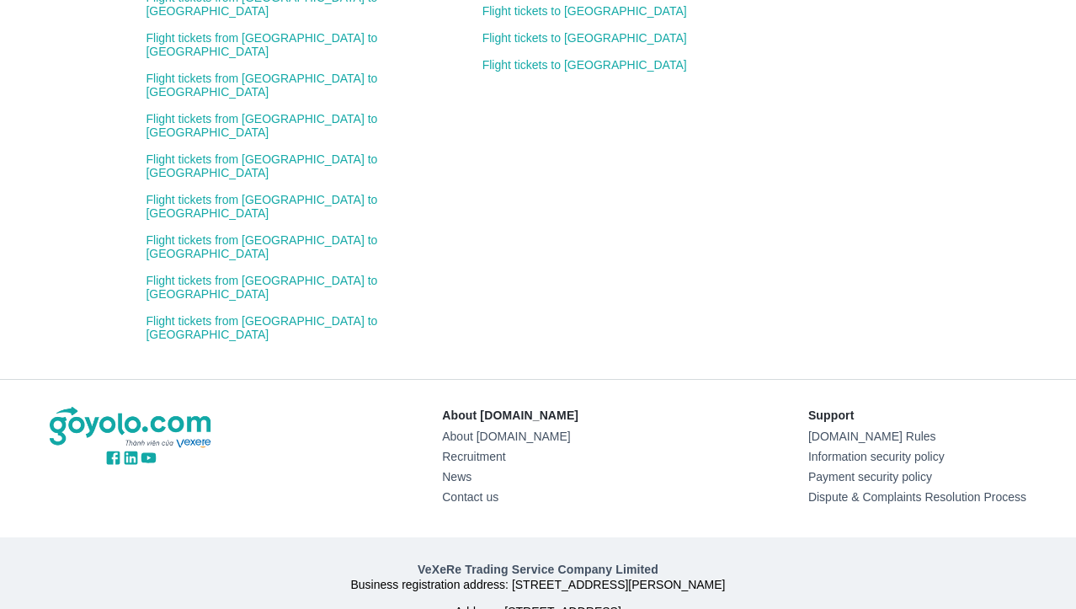
click at [482, 490] on font "Contact us" at bounding box center [470, 496] width 56 height 13
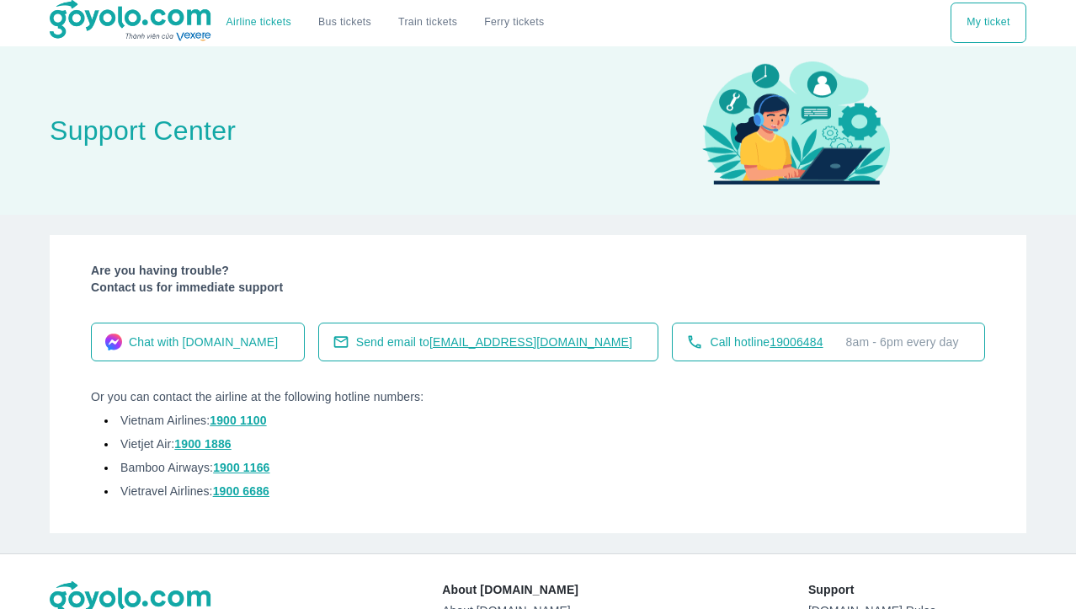
click at [651, 432] on li "Vietnam Airlines: 1900 1100" at bounding box center [538, 424] width 894 height 24
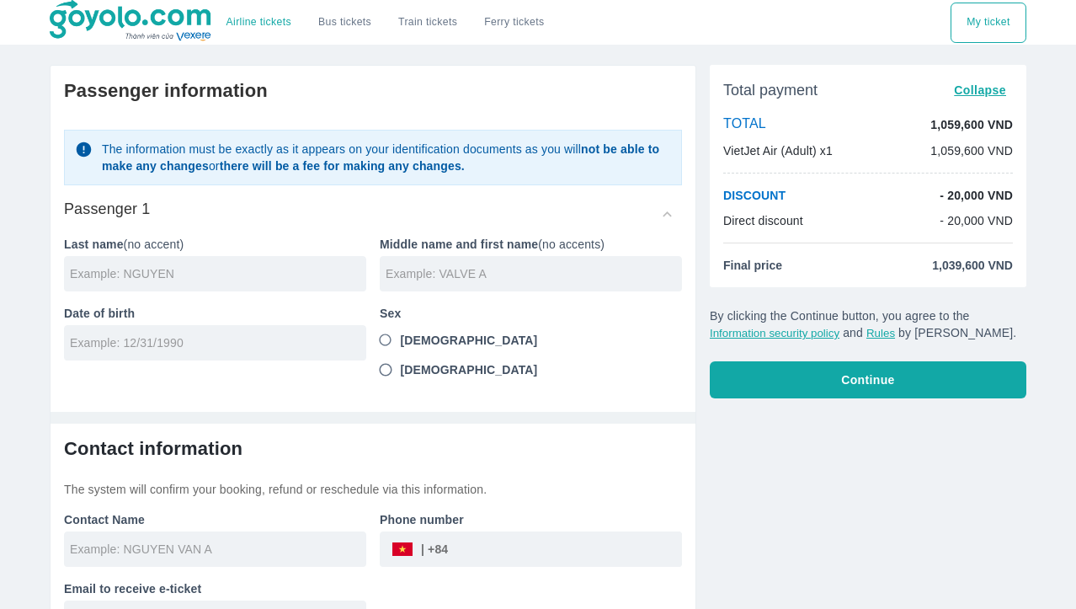
click at [893, 489] on div "Total payment Collapse TOTAL 1,059,600 VND VietJet Air (Adult) x1 1,059,600 VND…" at bounding box center [861, 350] width 330 height 599
click at [181, 266] on input "text" at bounding box center [218, 273] width 296 height 17
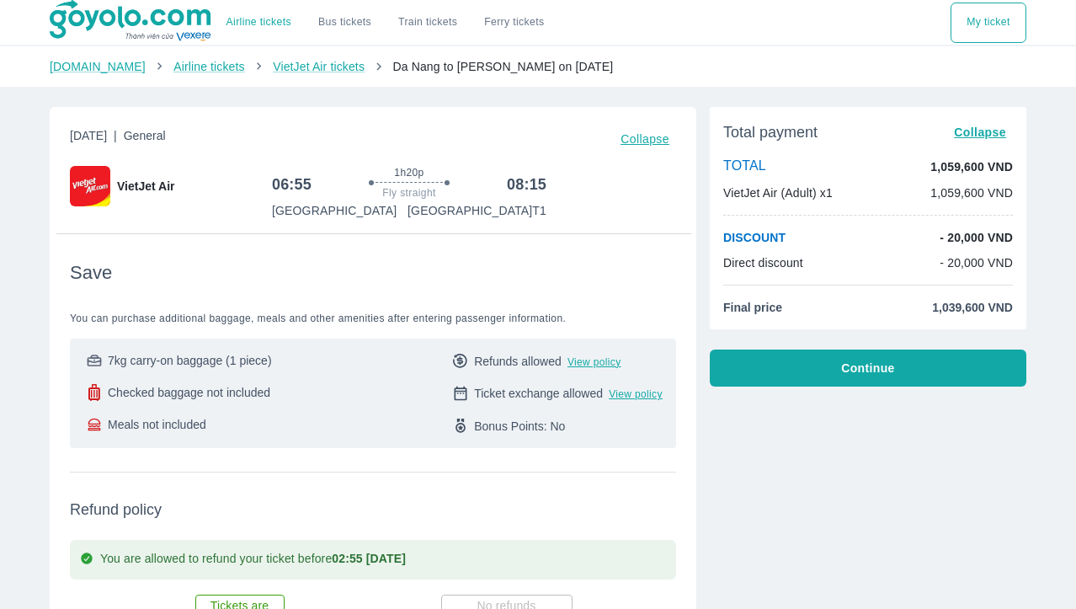
click at [924, 364] on button "Continue" at bounding box center [868, 367] width 317 height 37
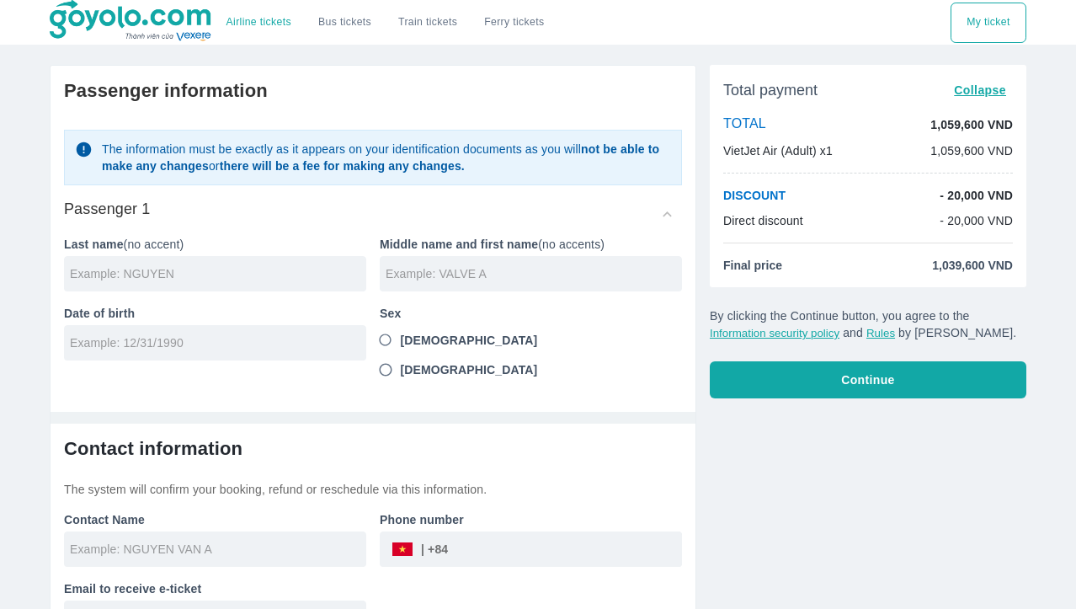
click at [924, 364] on button "Continue" at bounding box center [868, 379] width 317 height 37
